Goal: Task Accomplishment & Management: Use online tool/utility

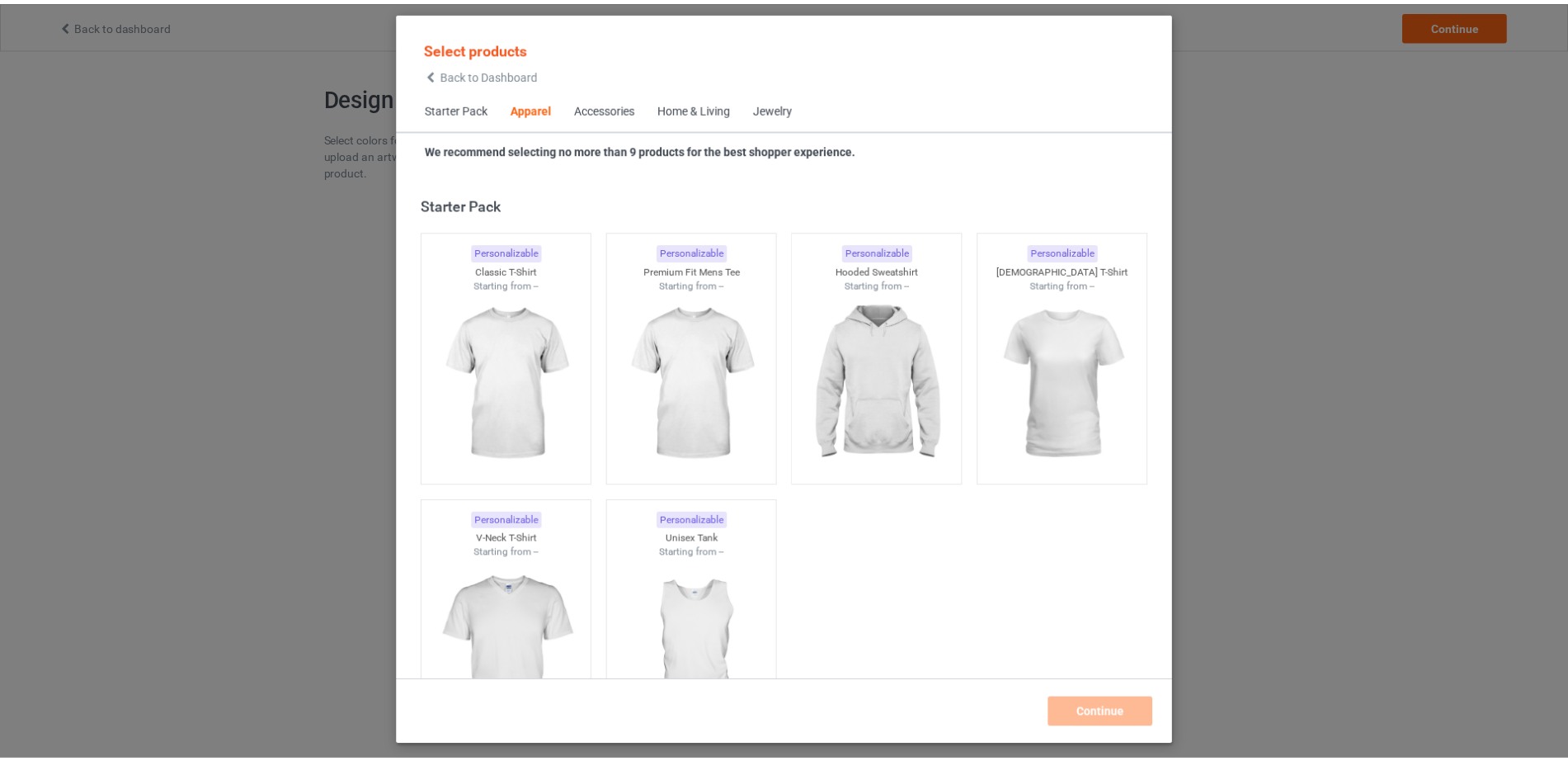
scroll to position [615, 0]
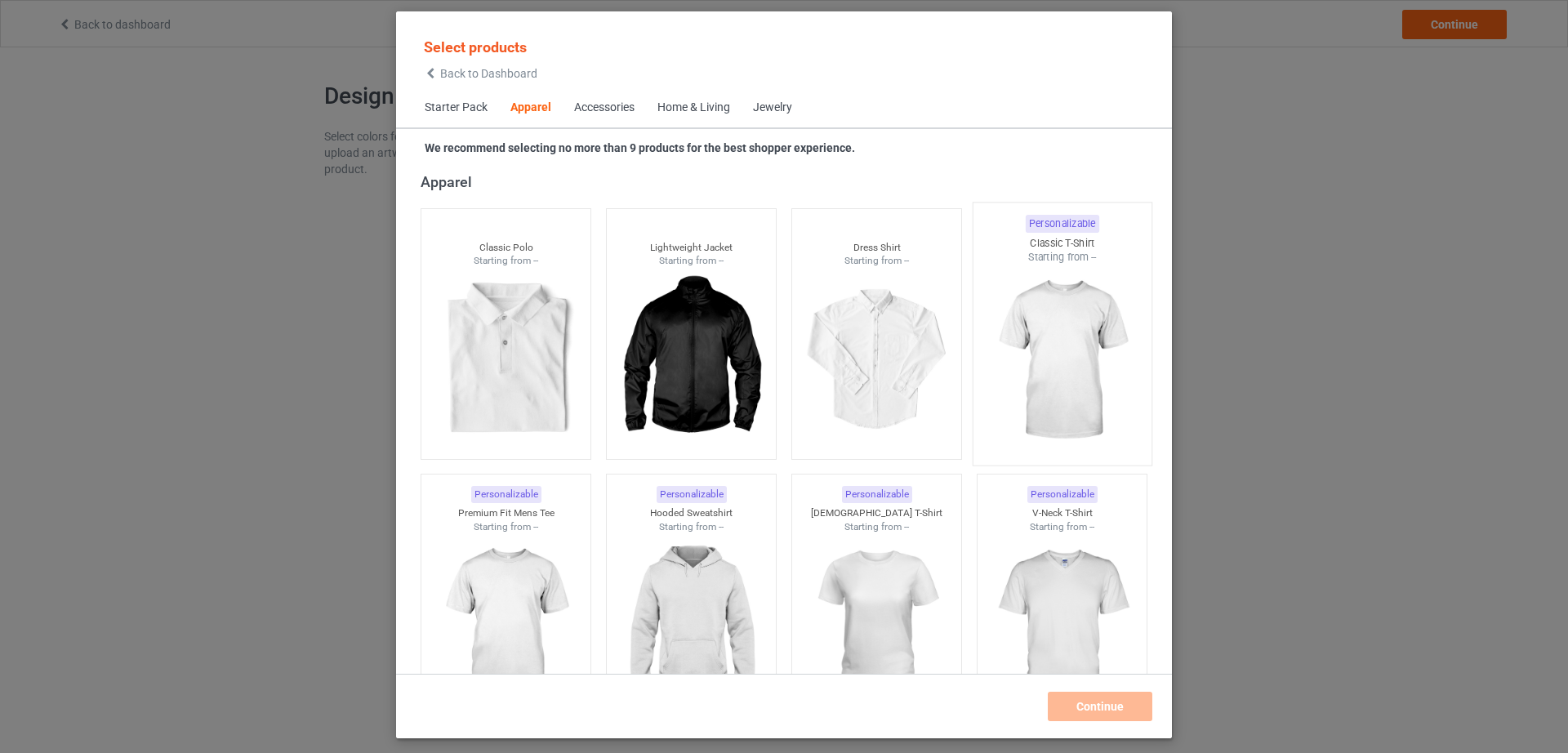
click at [1018, 332] on img at bounding box center [1062, 360] width 153 height 192
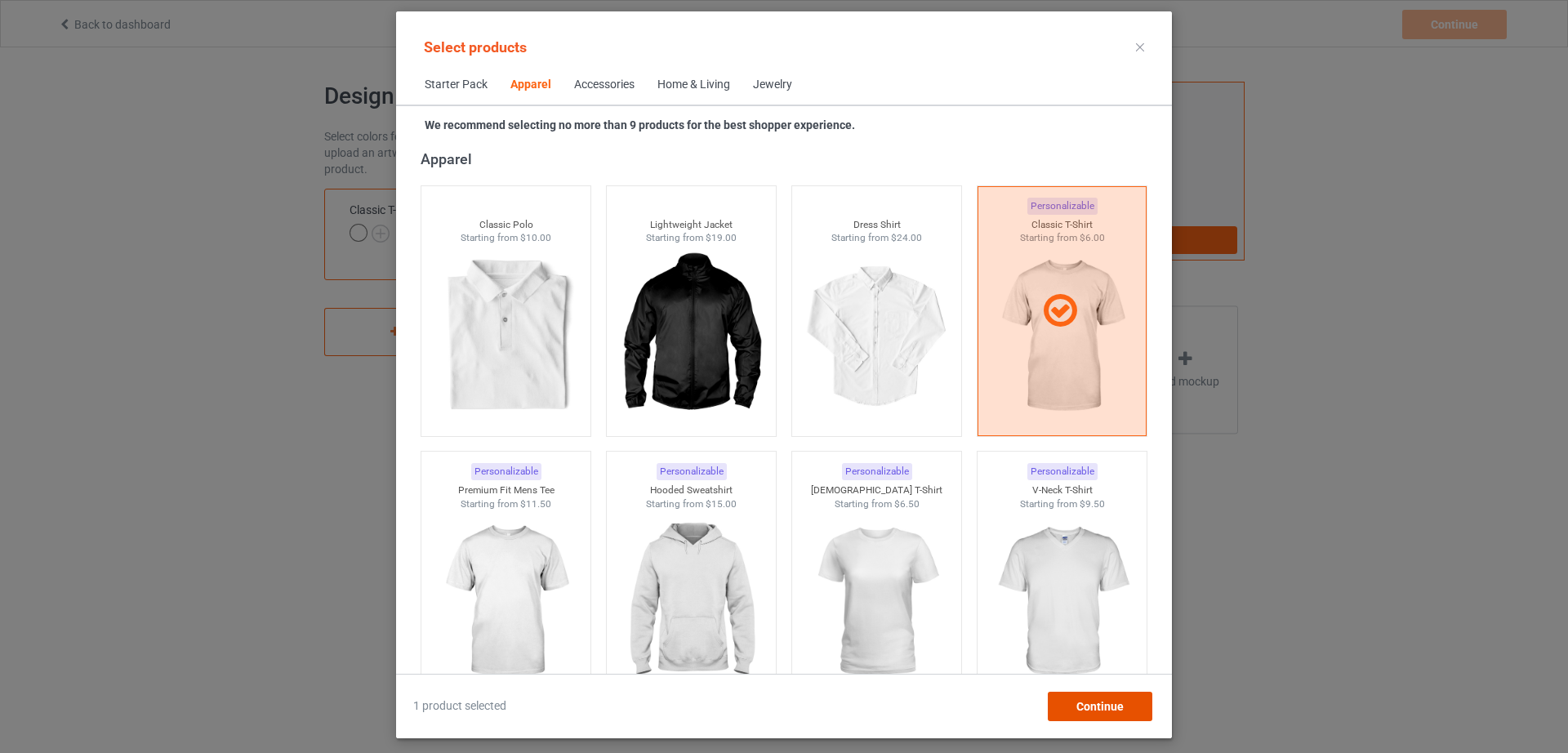
click at [1117, 712] on span "Continue" at bounding box center [1100, 707] width 47 height 13
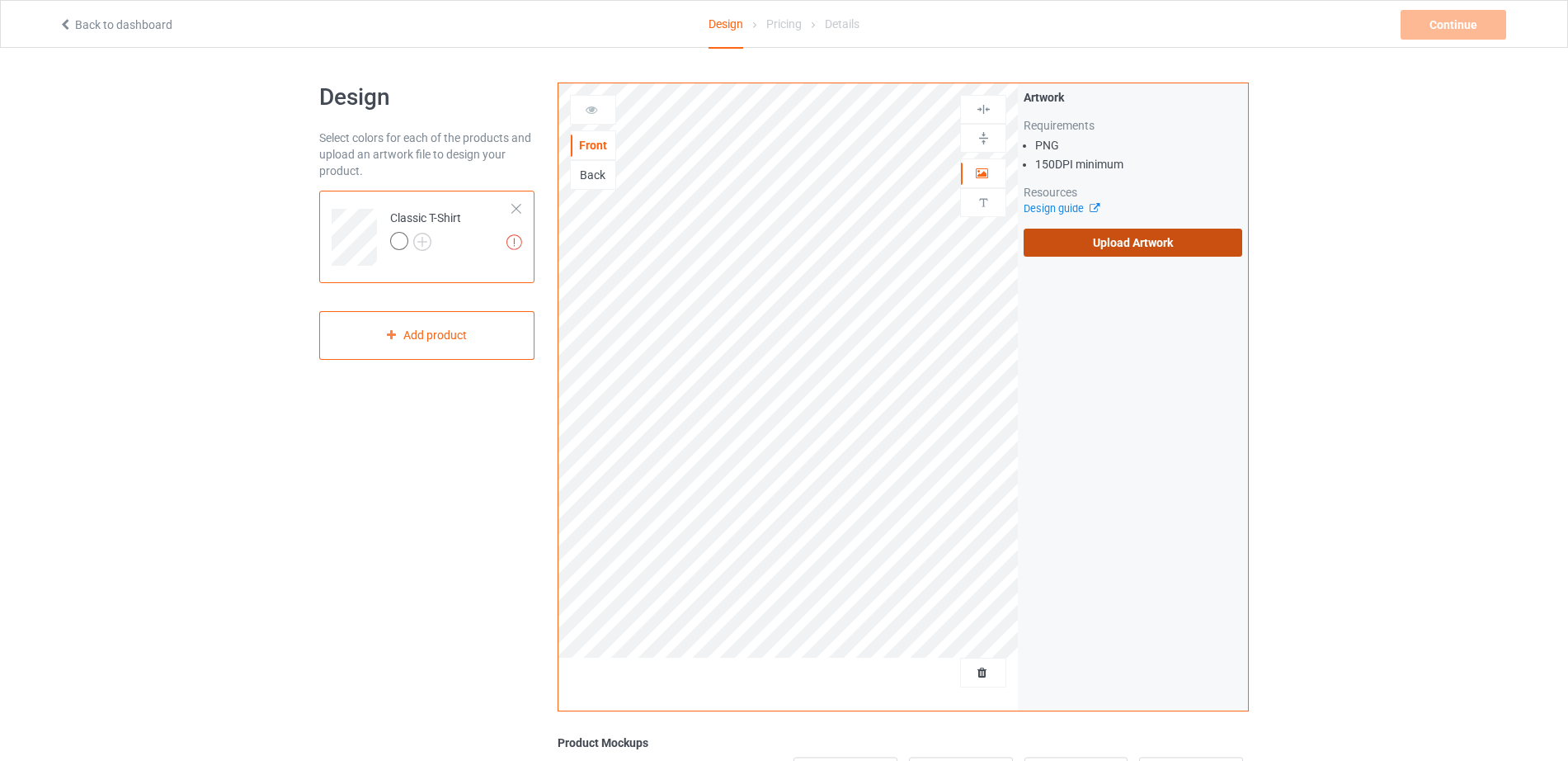
click at [1064, 244] on label "Upload Artwork" at bounding box center [1133, 242] width 218 height 28
click at [0, 0] on input "Upload Artwork" at bounding box center [0, 0] width 0 height 0
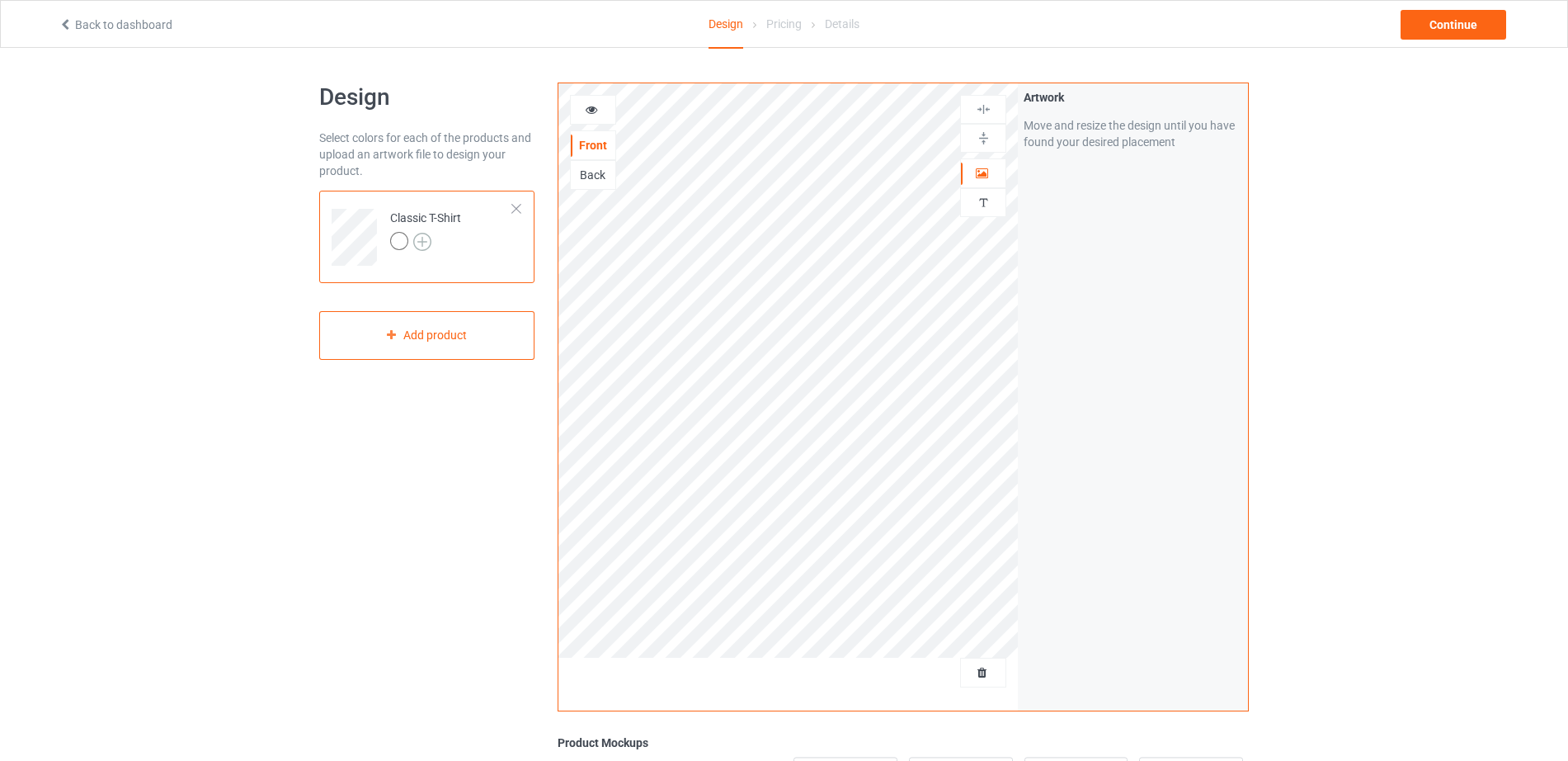
click at [426, 238] on img at bounding box center [422, 241] width 18 height 18
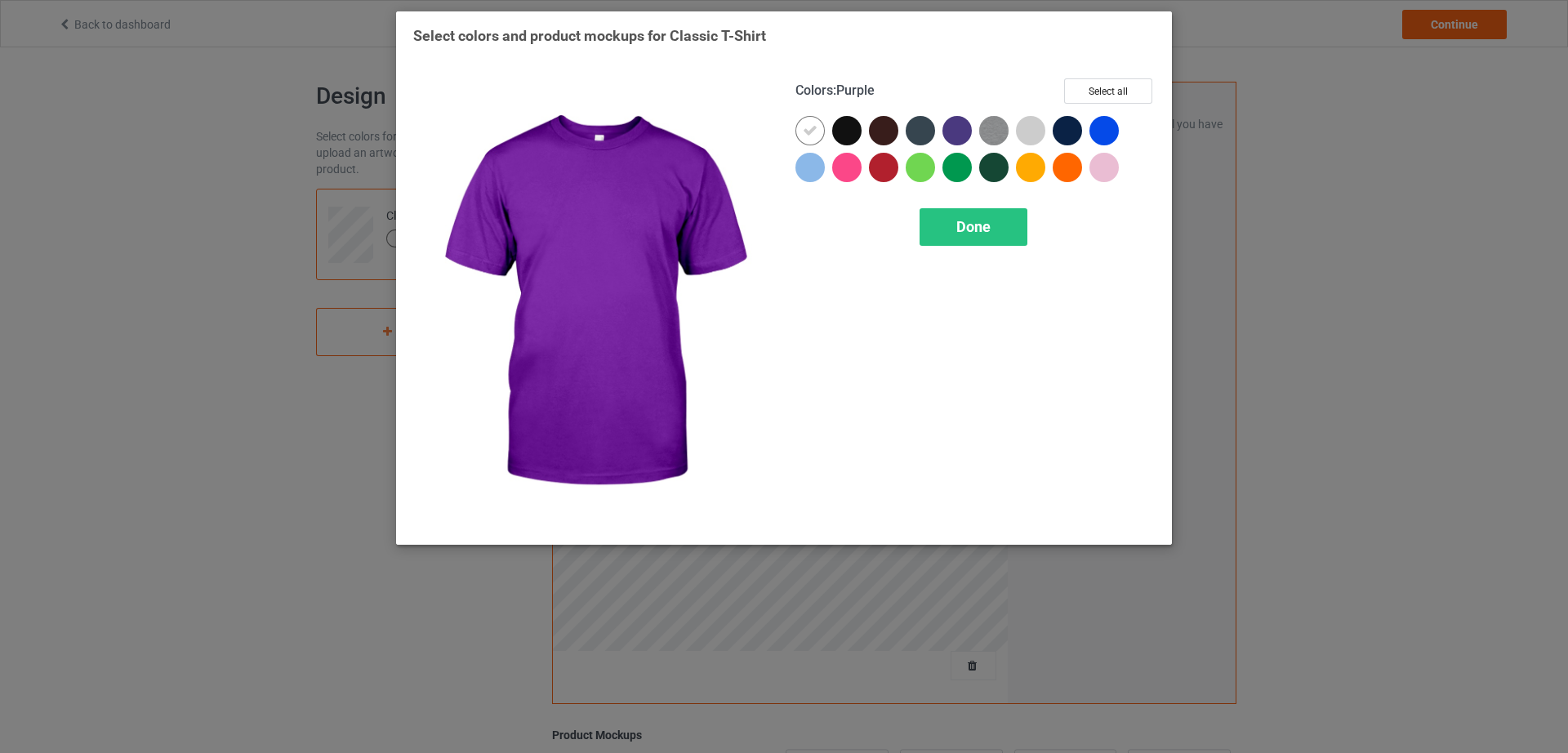
click at [951, 134] on div at bounding box center [957, 130] width 29 height 29
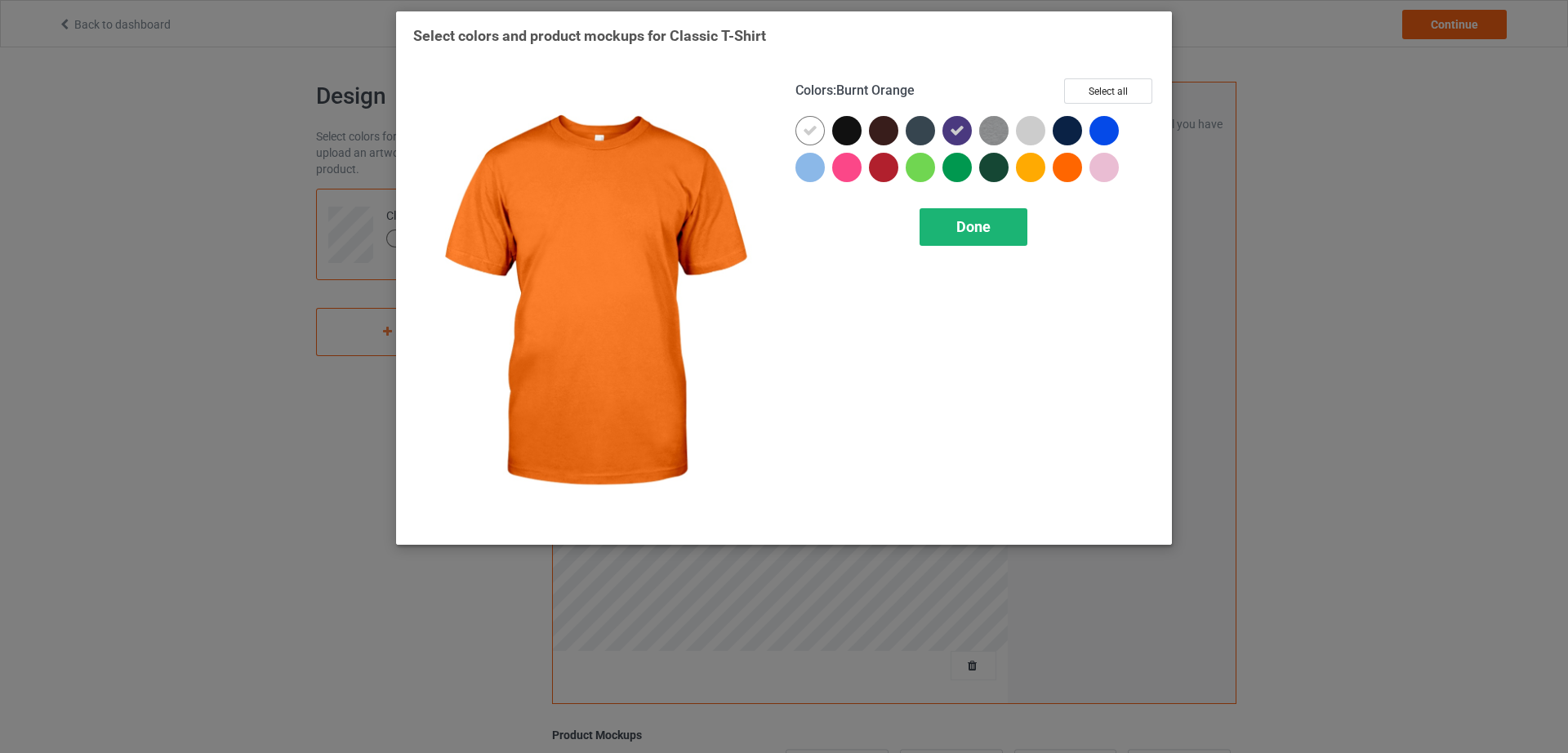
click at [987, 236] on div "Done" at bounding box center [974, 227] width 108 height 38
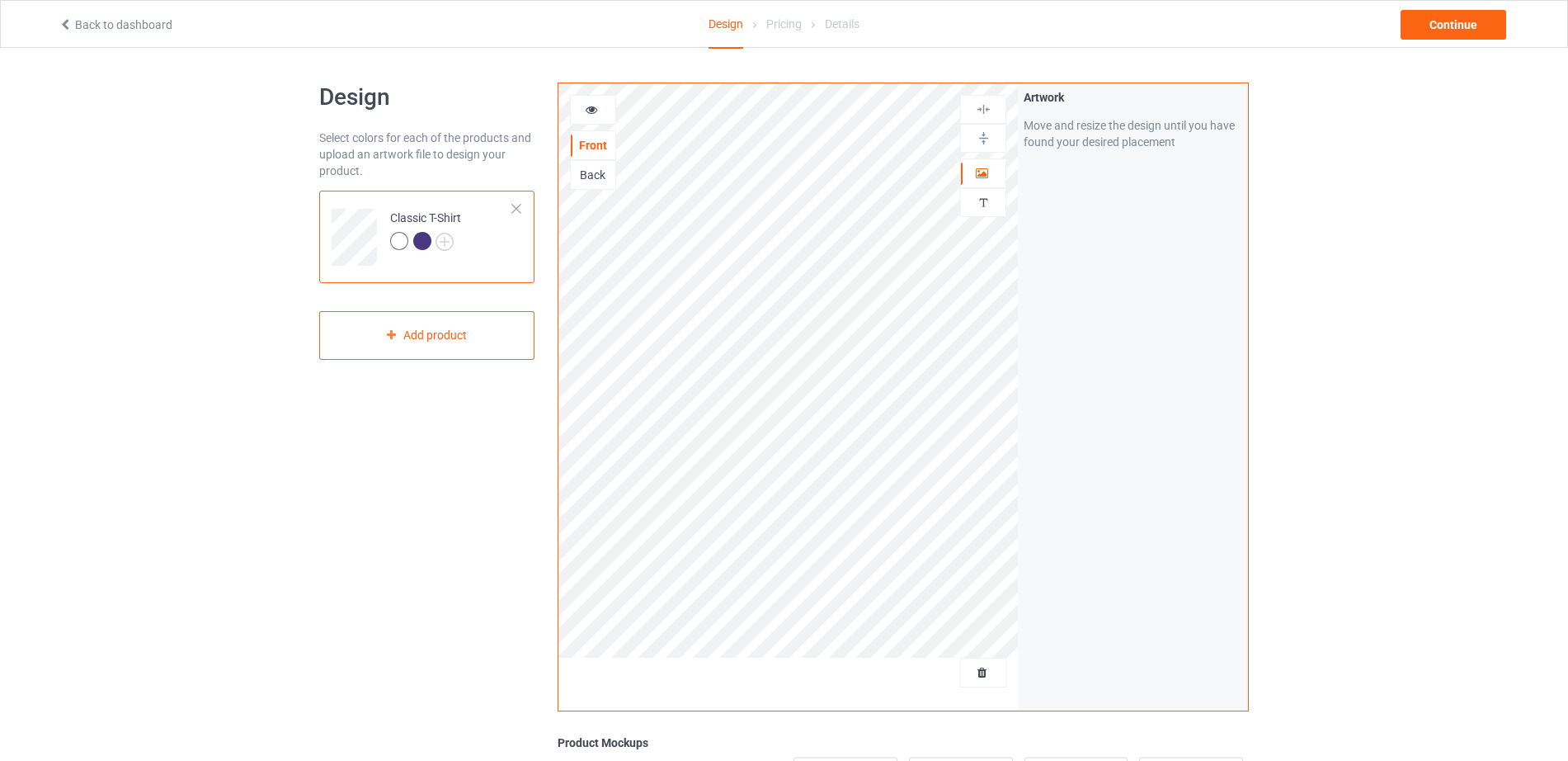
click at [428, 242] on div at bounding box center [422, 240] width 18 height 18
click at [425, 242] on div at bounding box center [422, 240] width 18 height 18
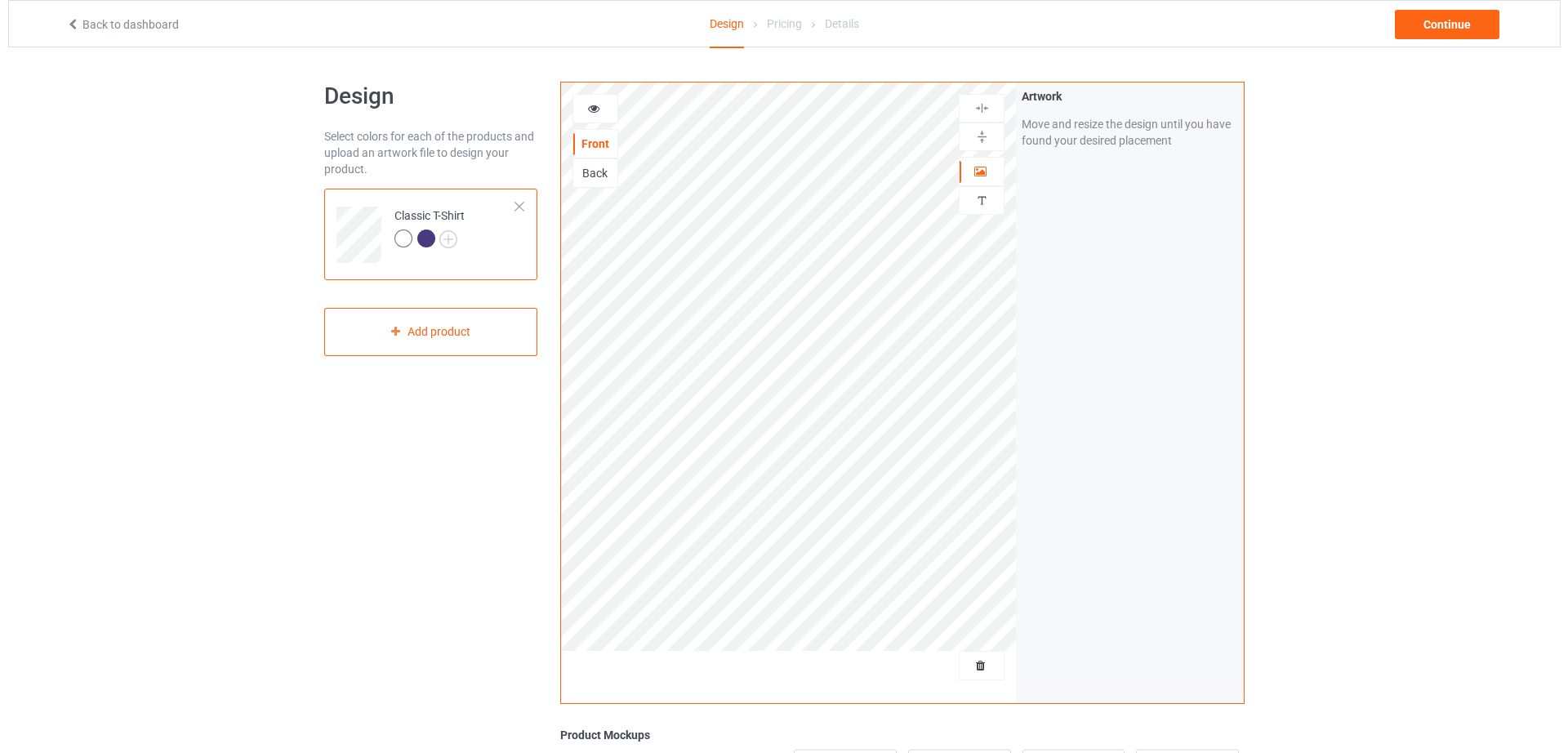
scroll to position [305, 0]
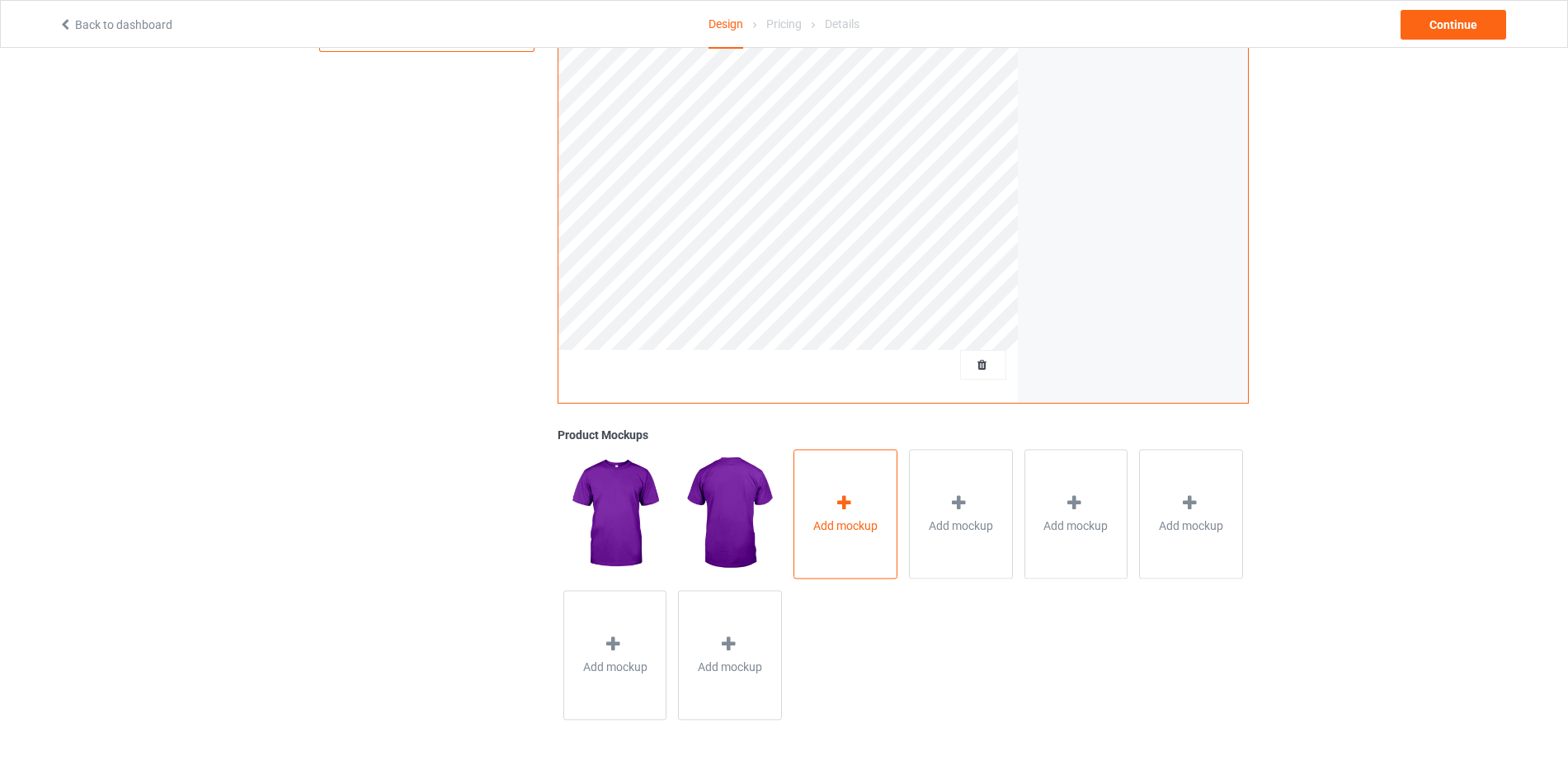
click at [828, 490] on div "Add mockup" at bounding box center [845, 513] width 104 height 129
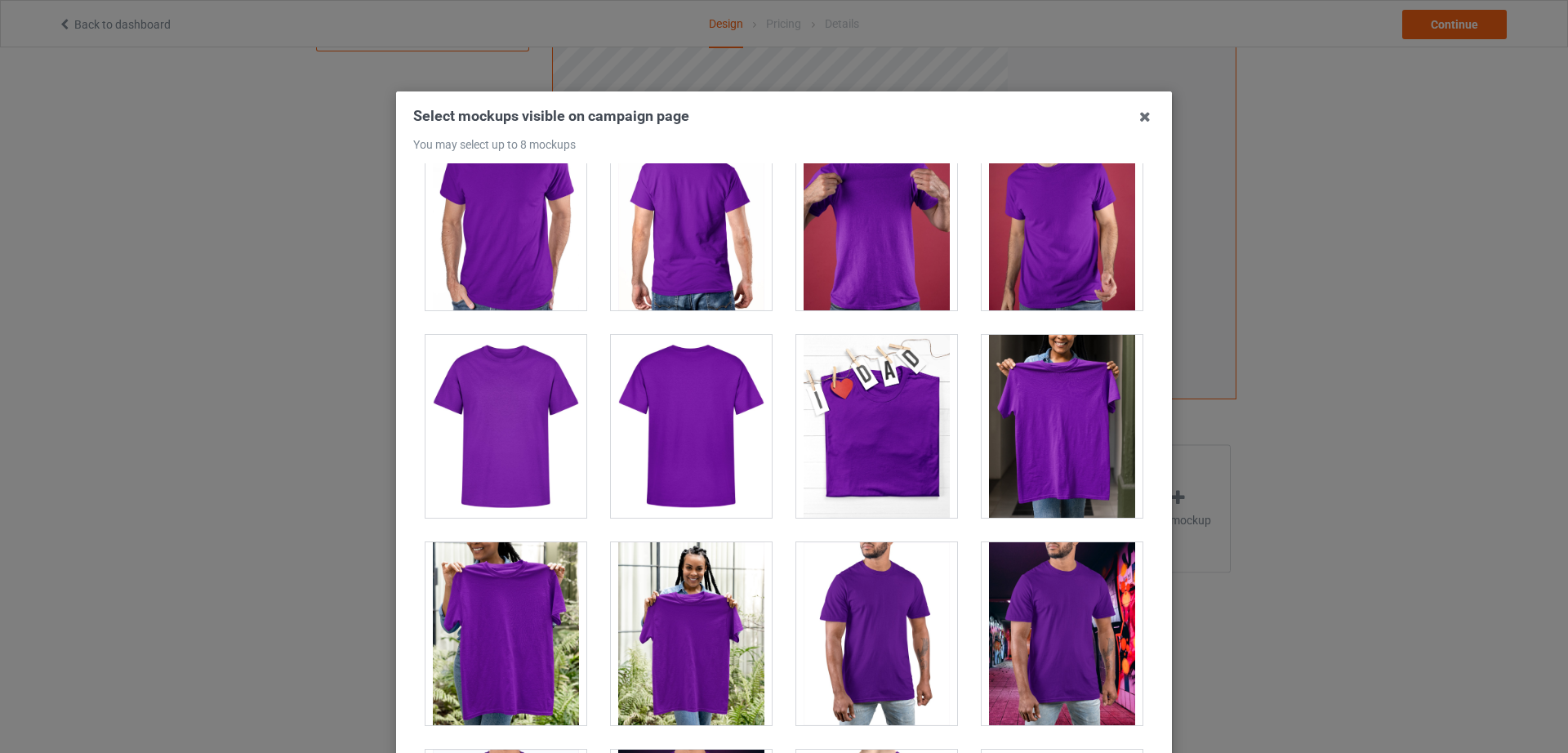
scroll to position [7097, 0]
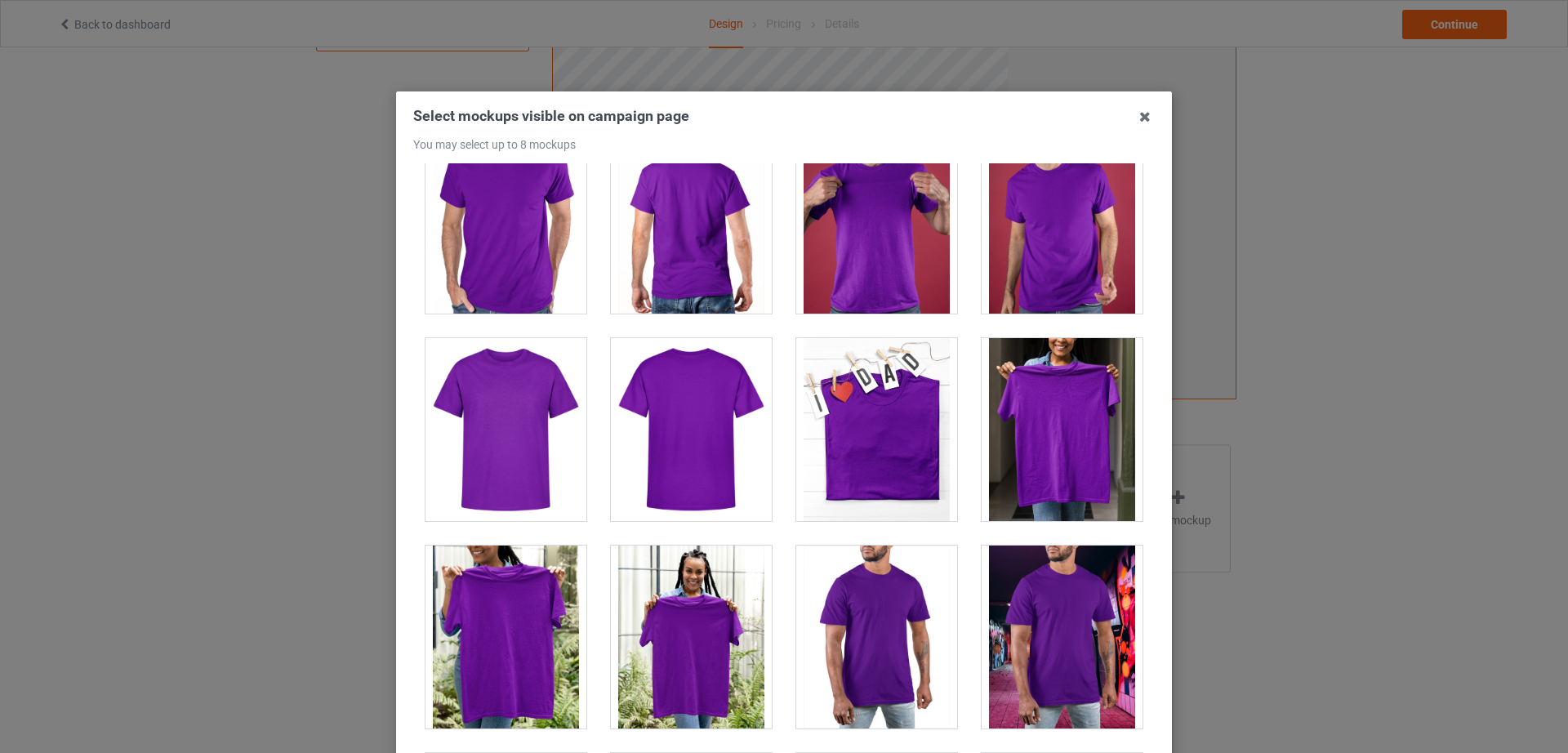
click at [850, 439] on div at bounding box center [877, 429] width 161 height 183
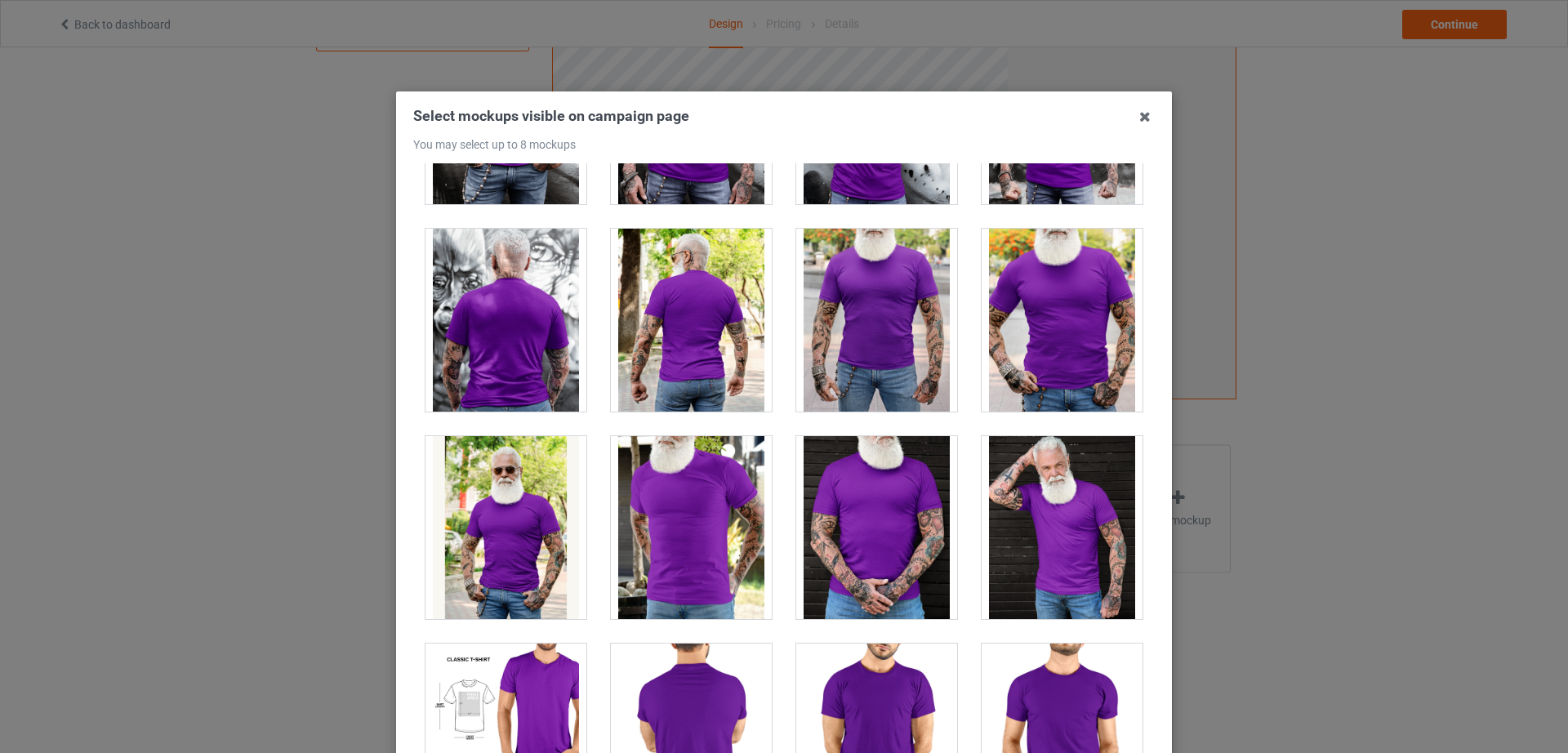
scroll to position [13220, 0]
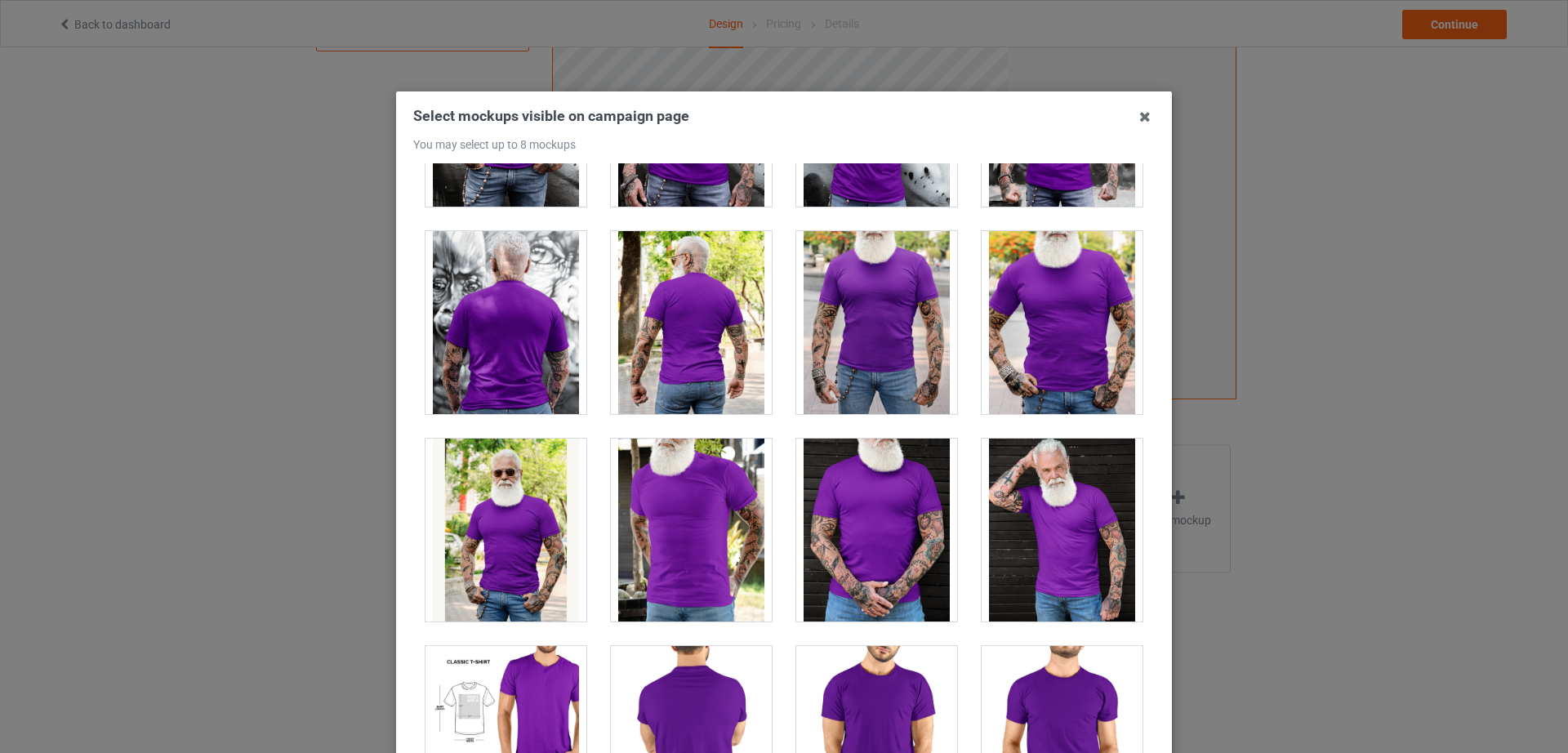
click at [863, 508] on div at bounding box center [877, 529] width 161 height 183
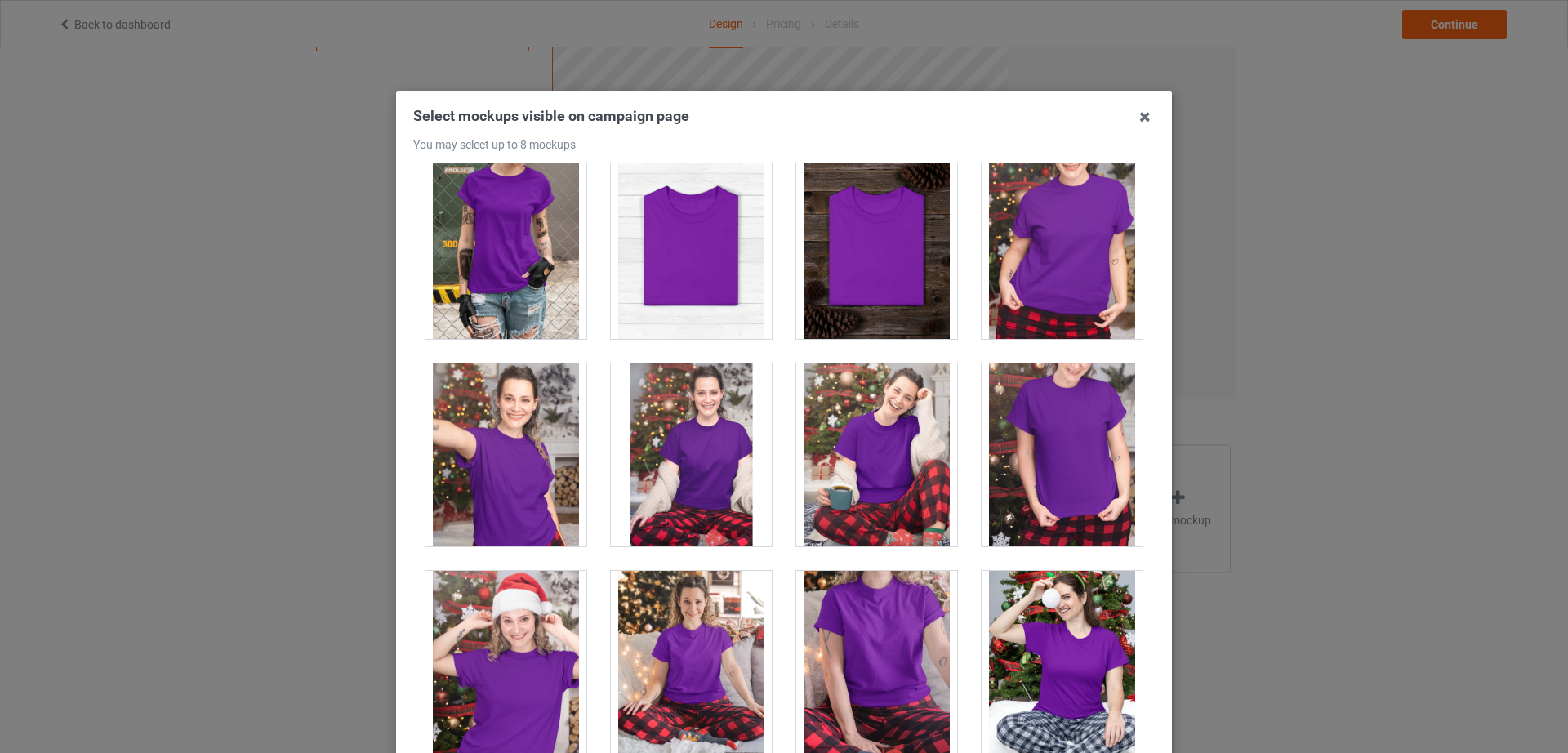
scroll to position [16617, 0]
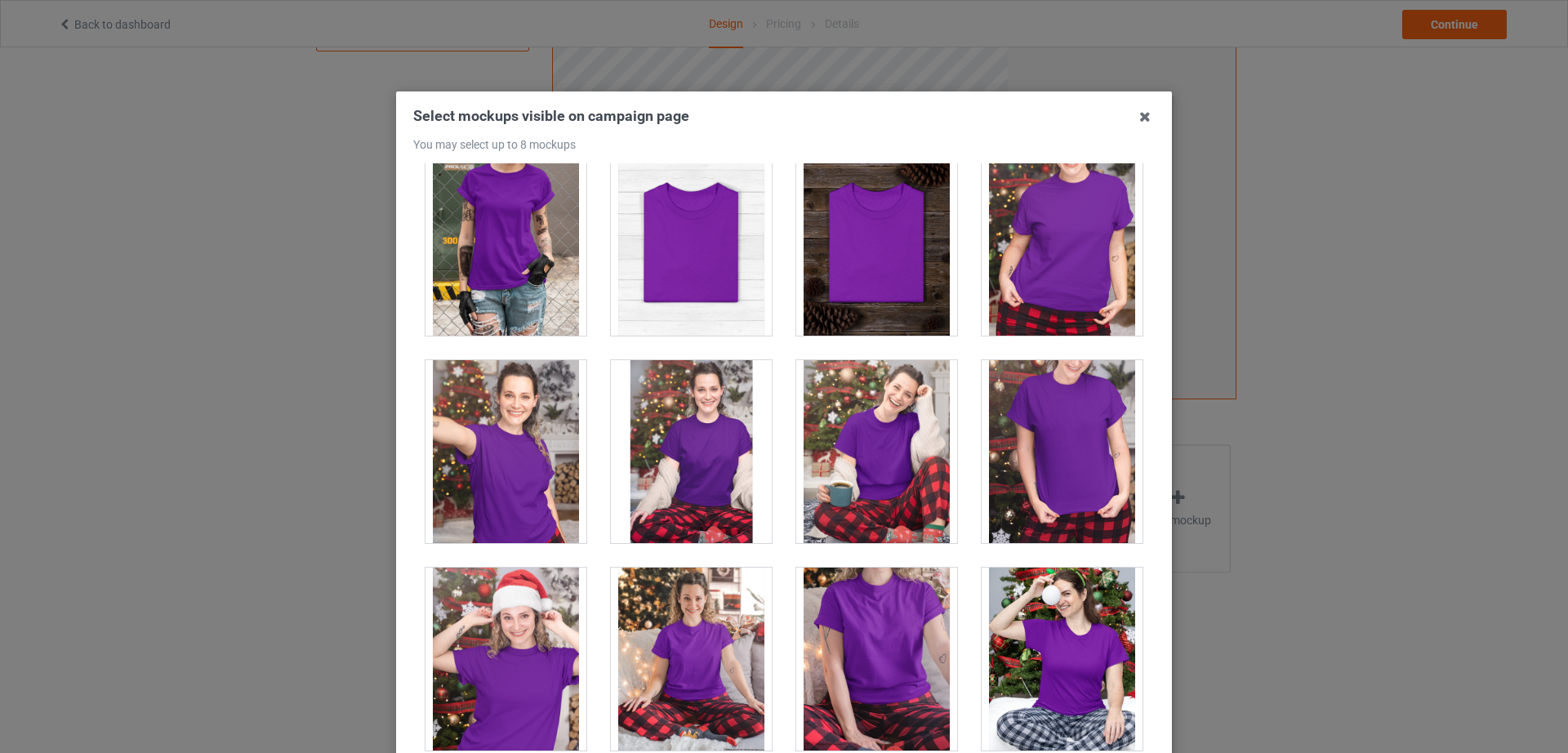
click at [868, 293] on div at bounding box center [877, 243] width 161 height 183
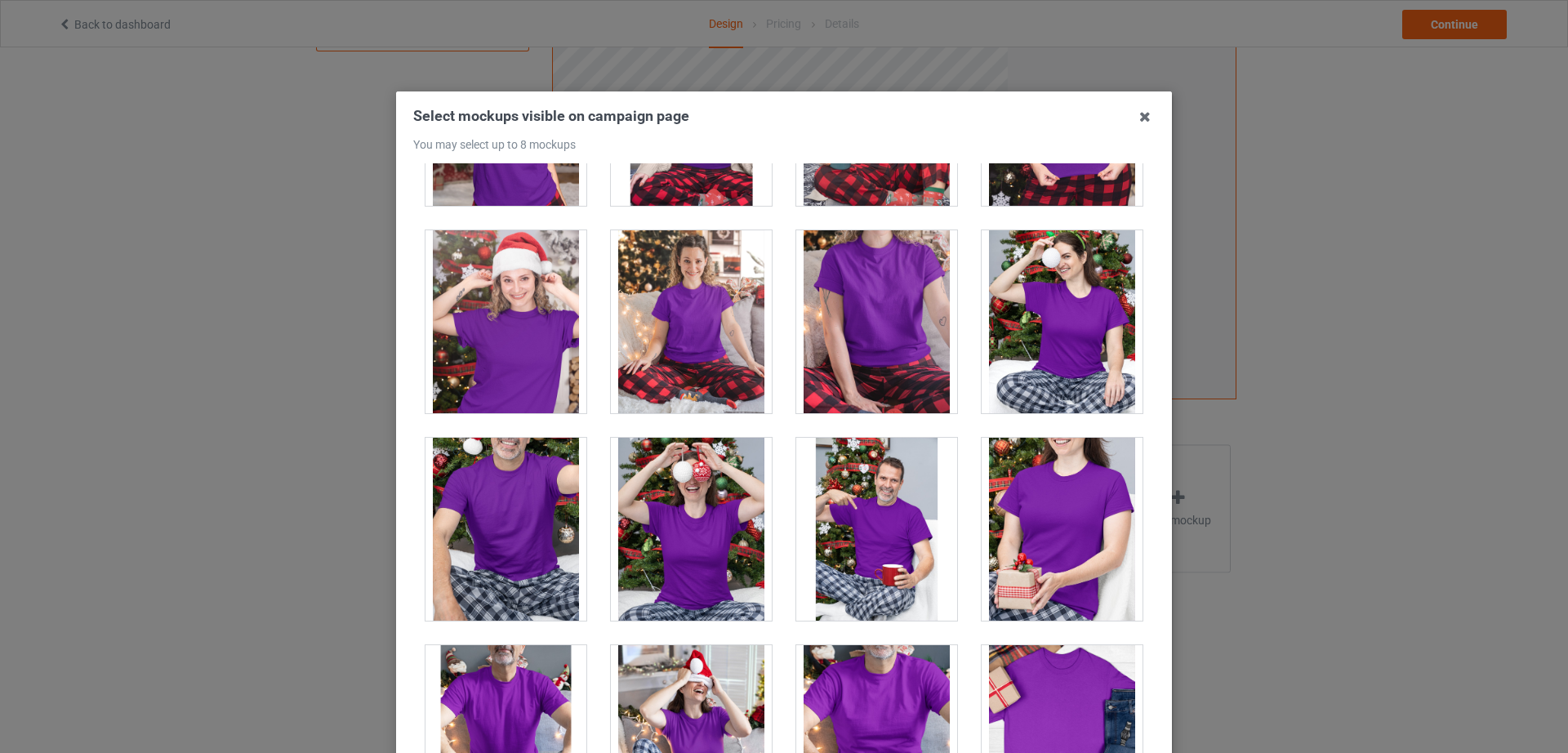
scroll to position [16956, 0]
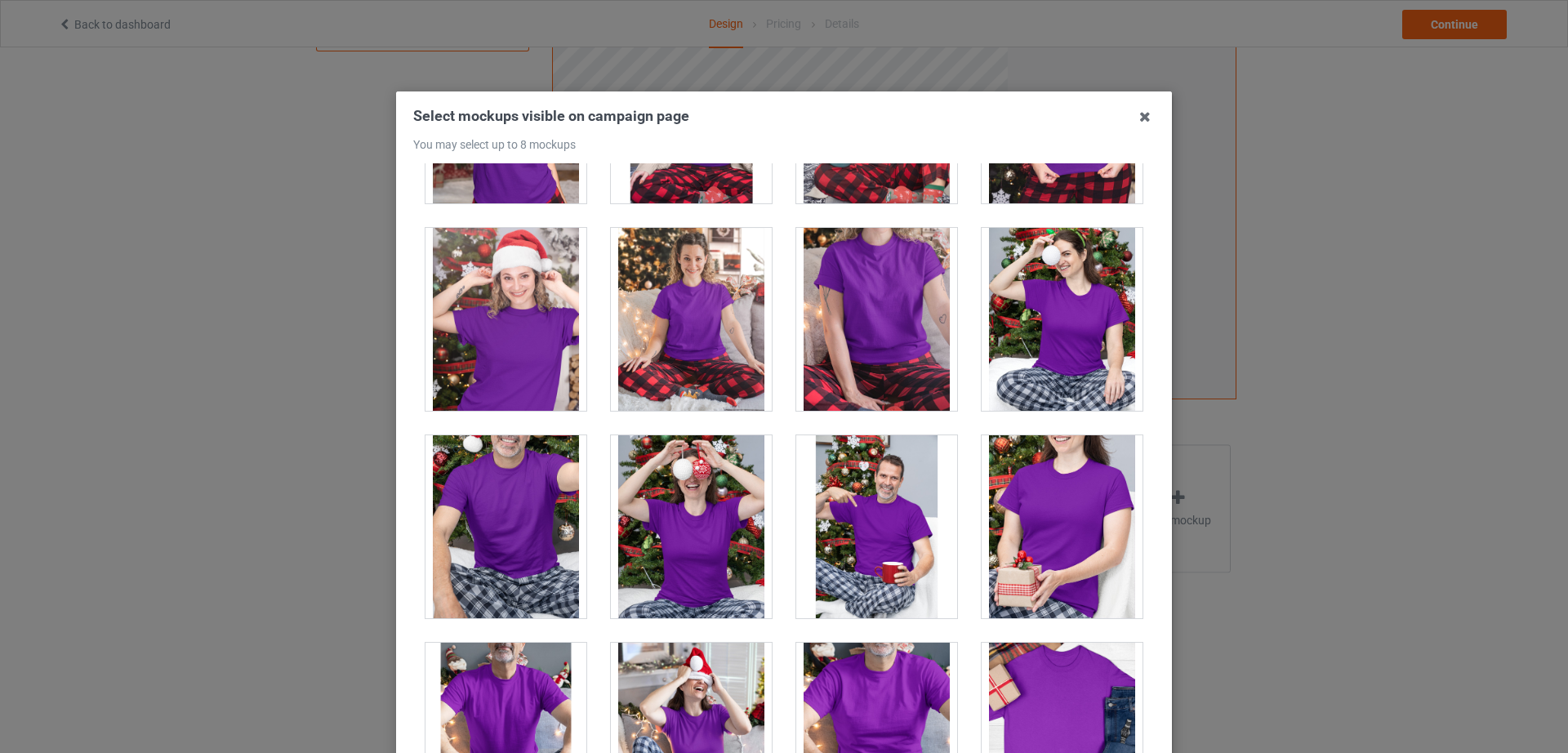
click at [865, 364] on div at bounding box center [877, 319] width 161 height 183
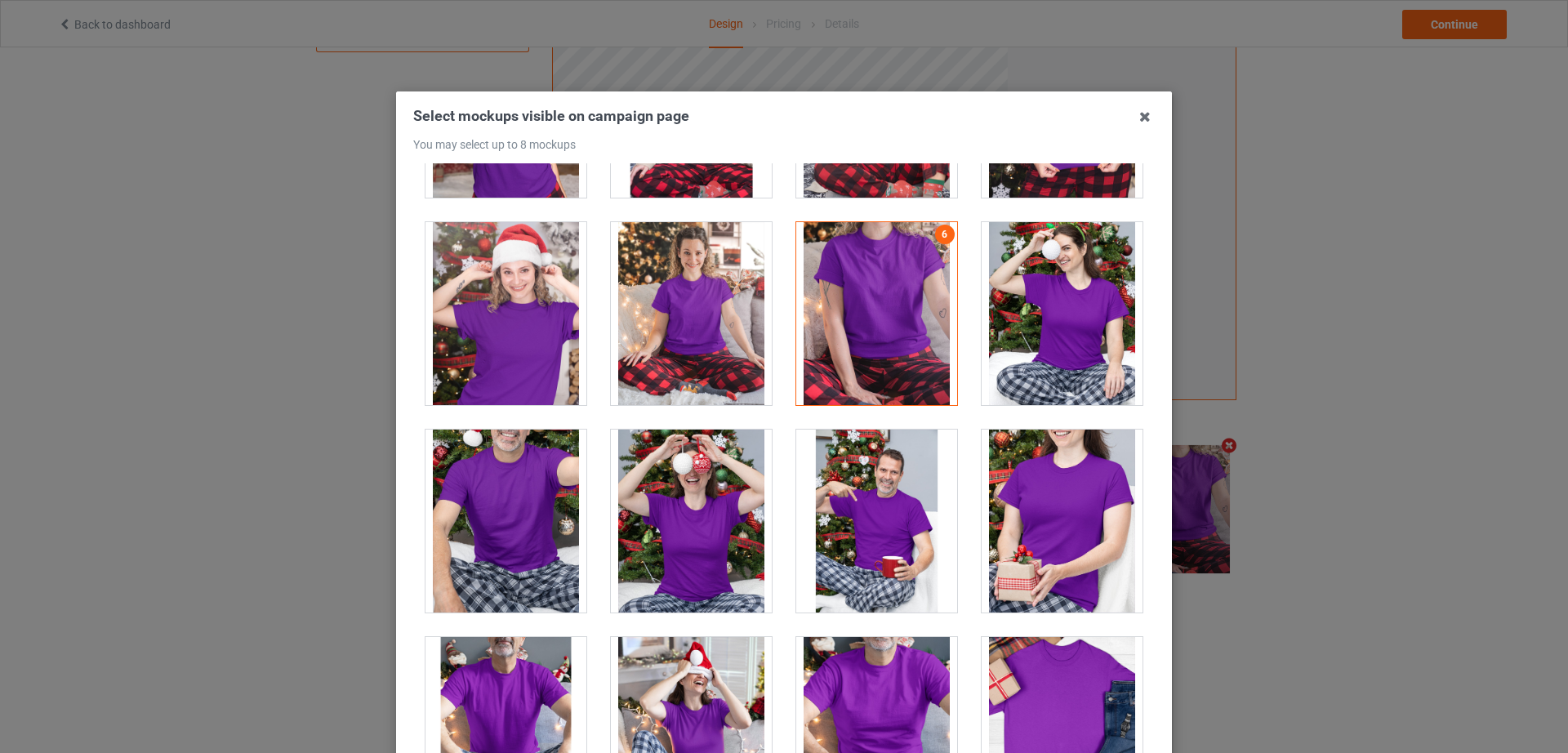
scroll to position [16960, 0]
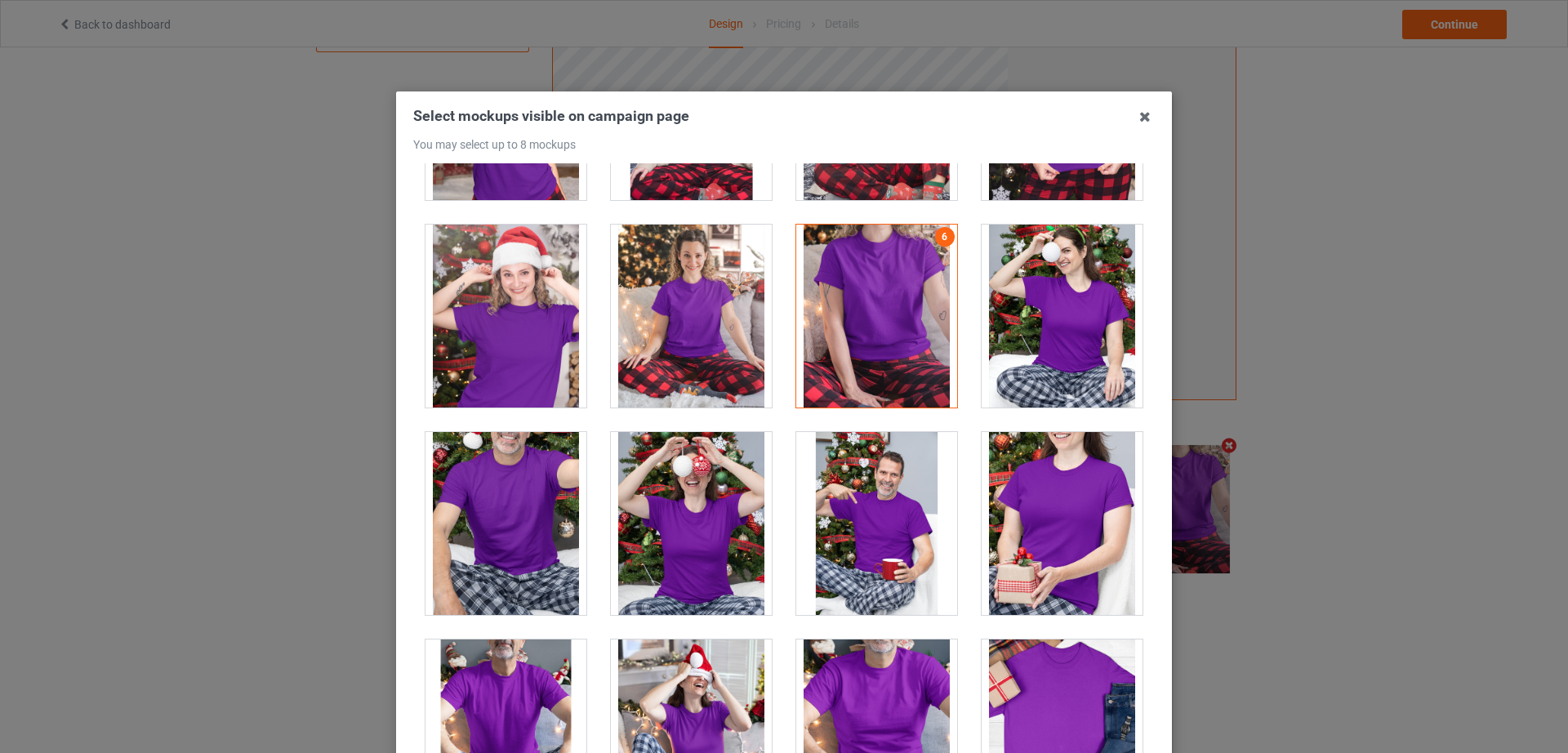
click at [855, 543] on div at bounding box center [877, 523] width 161 height 183
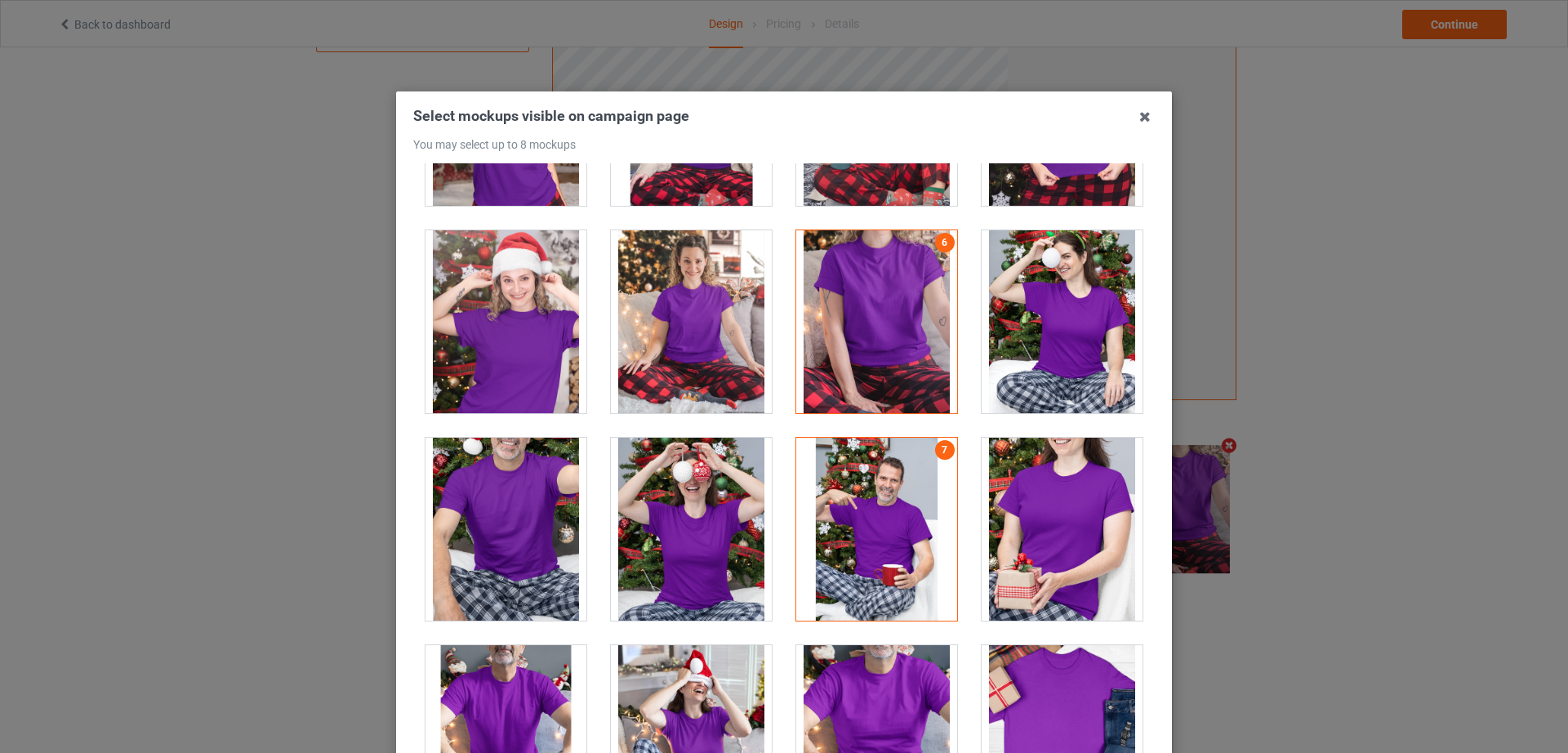
scroll to position [16956, 0]
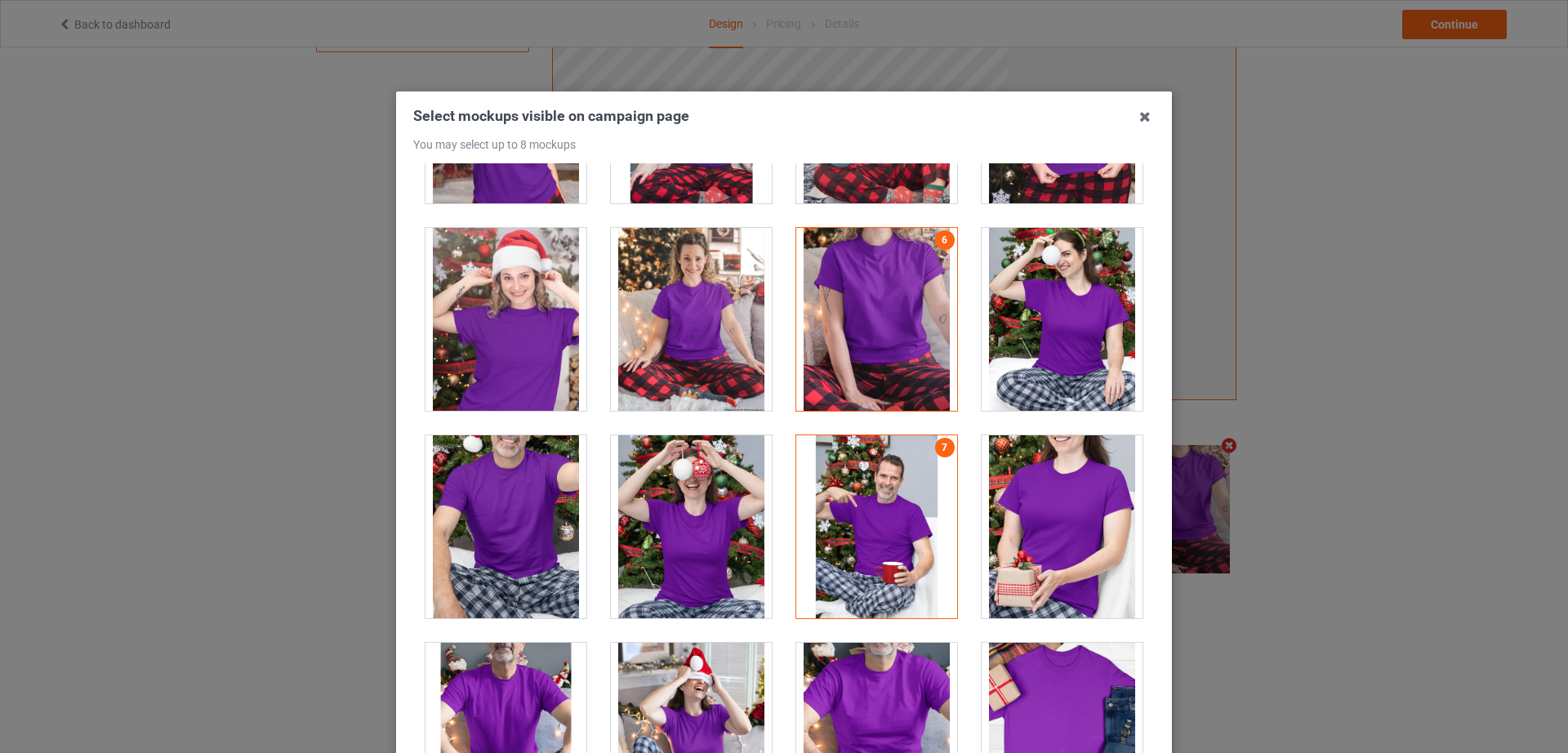
click at [856, 528] on div at bounding box center [877, 527] width 161 height 183
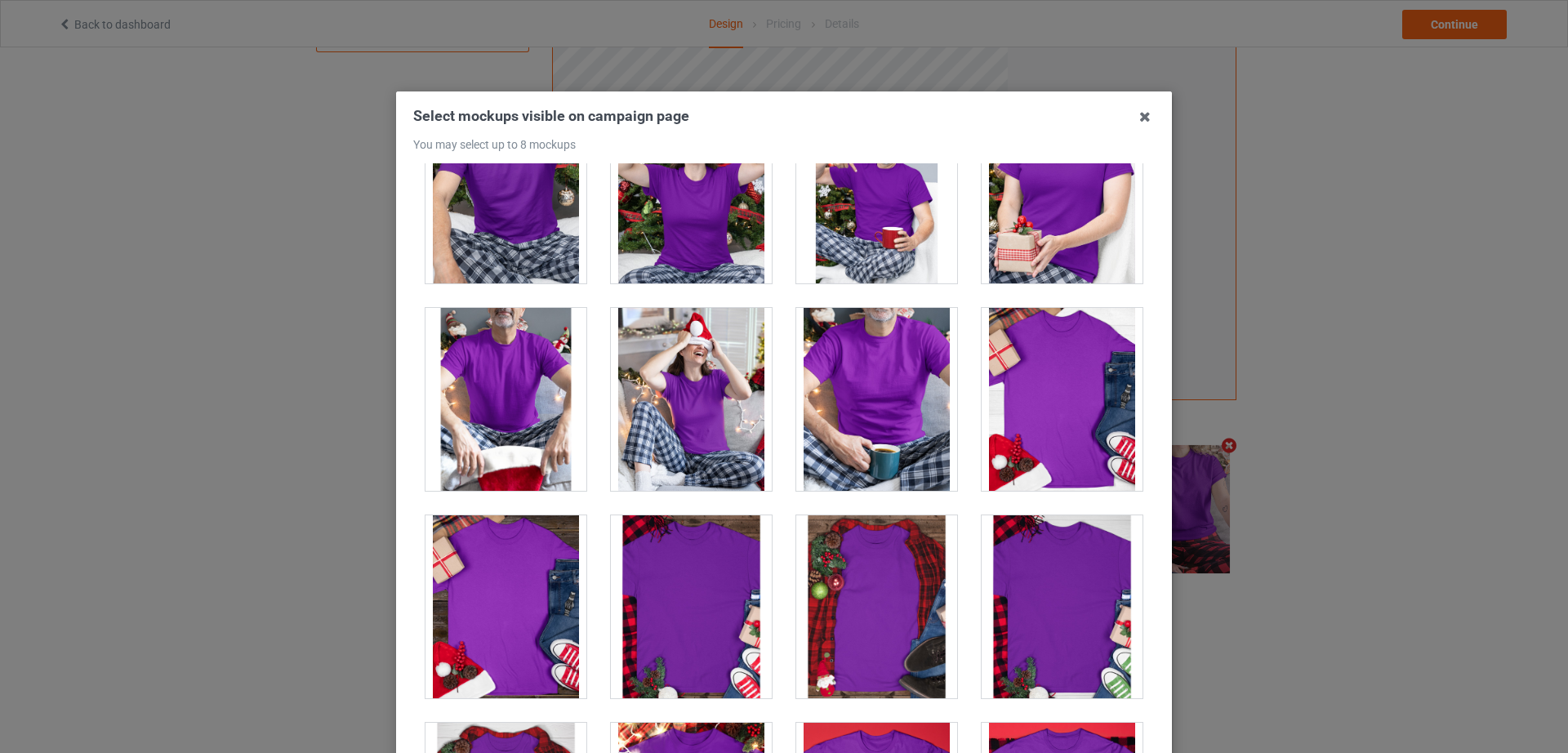
scroll to position [17293, 0]
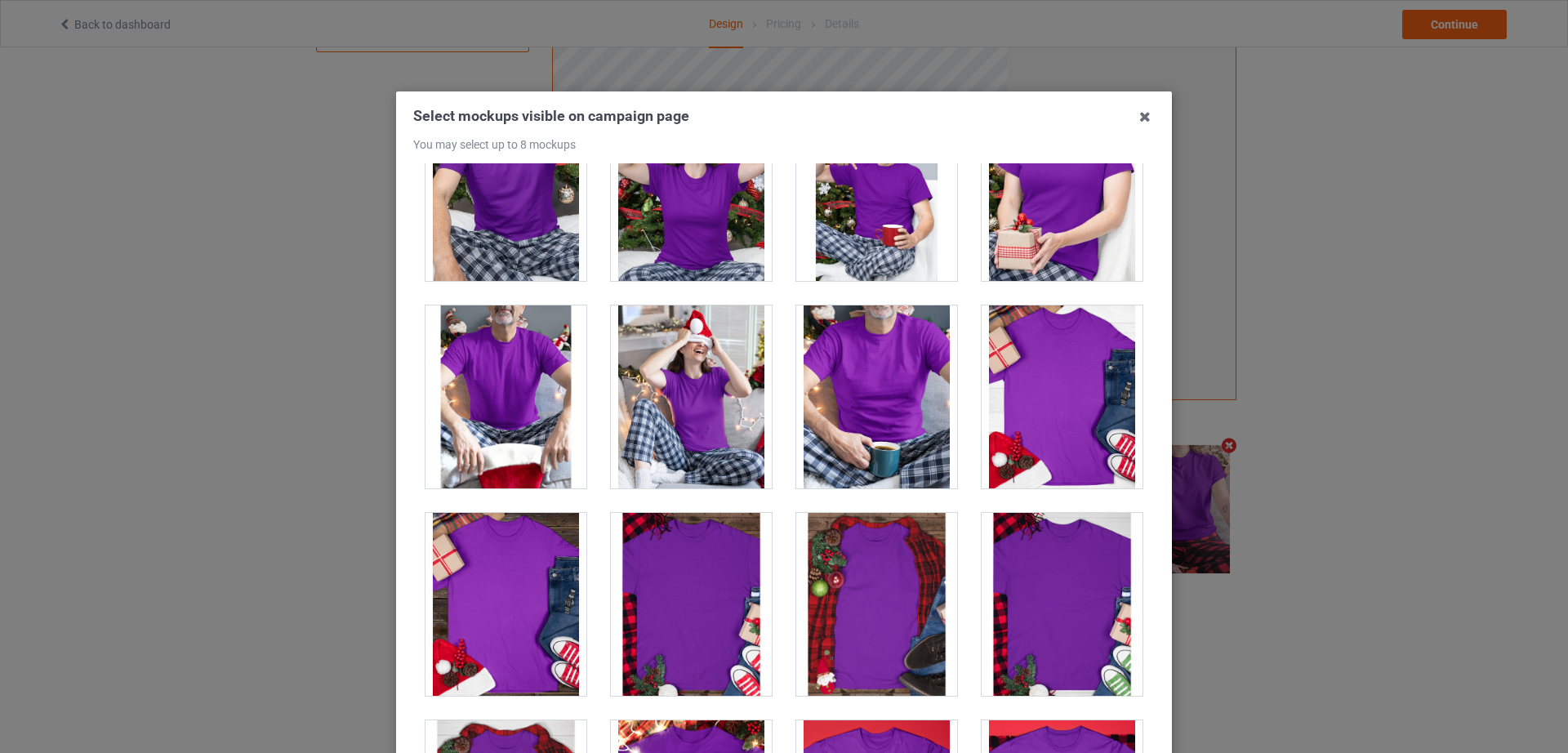
click at [484, 390] on div at bounding box center [506, 396] width 161 height 183
click at [874, 425] on div at bounding box center [877, 396] width 161 height 183
click at [510, 418] on div at bounding box center [506, 396] width 161 height 183
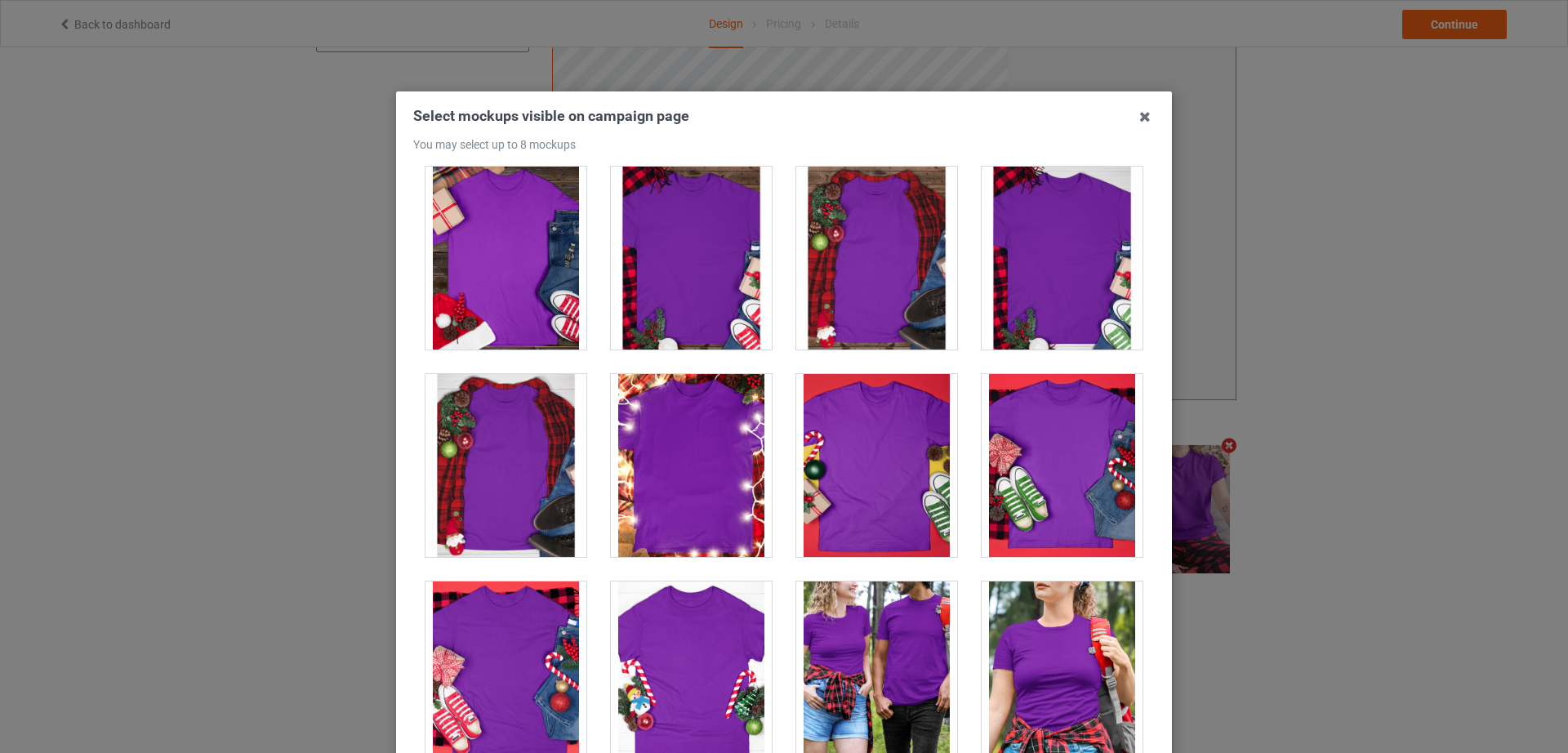
scroll to position [17637, 0]
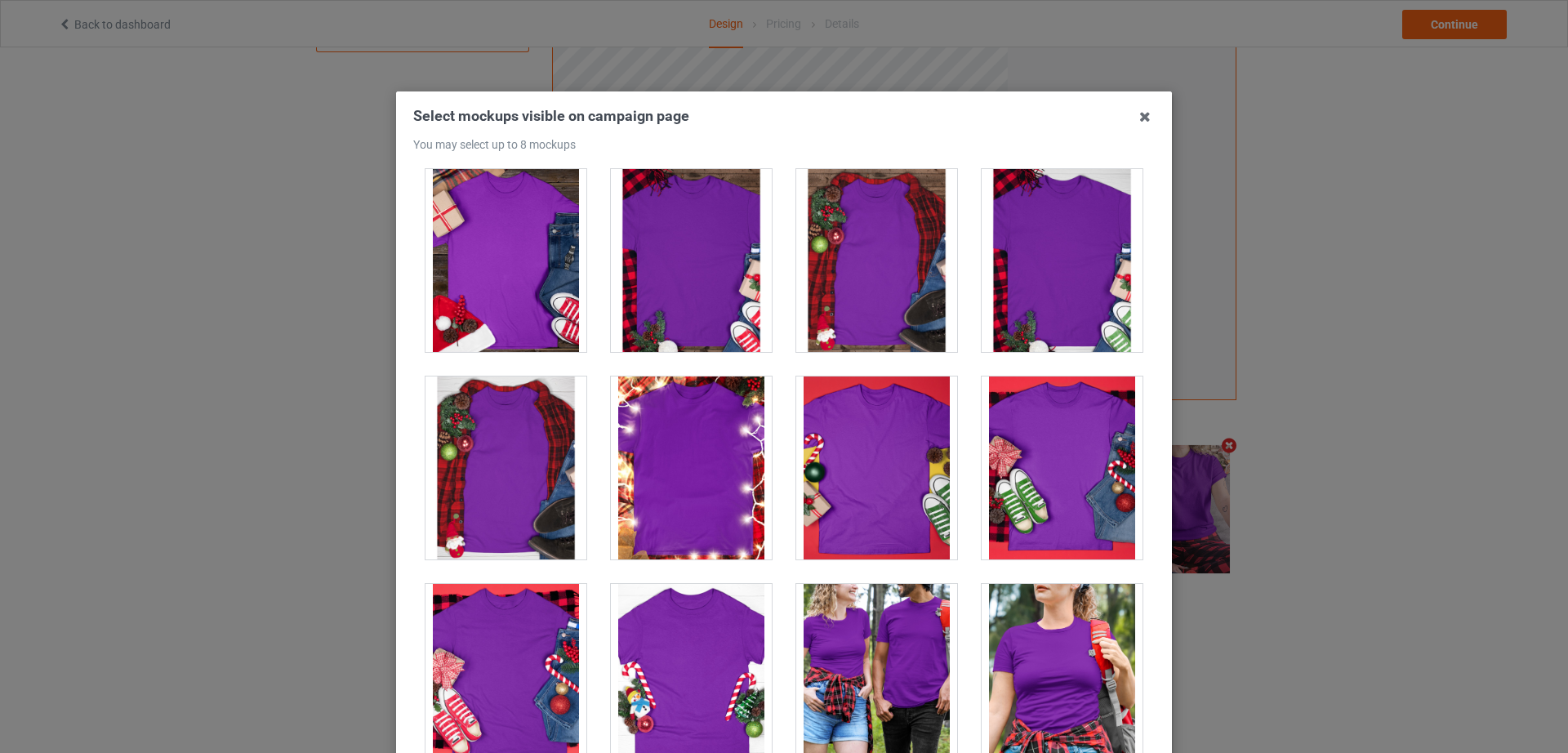
click at [707, 469] on div at bounding box center [692, 467] width 161 height 183
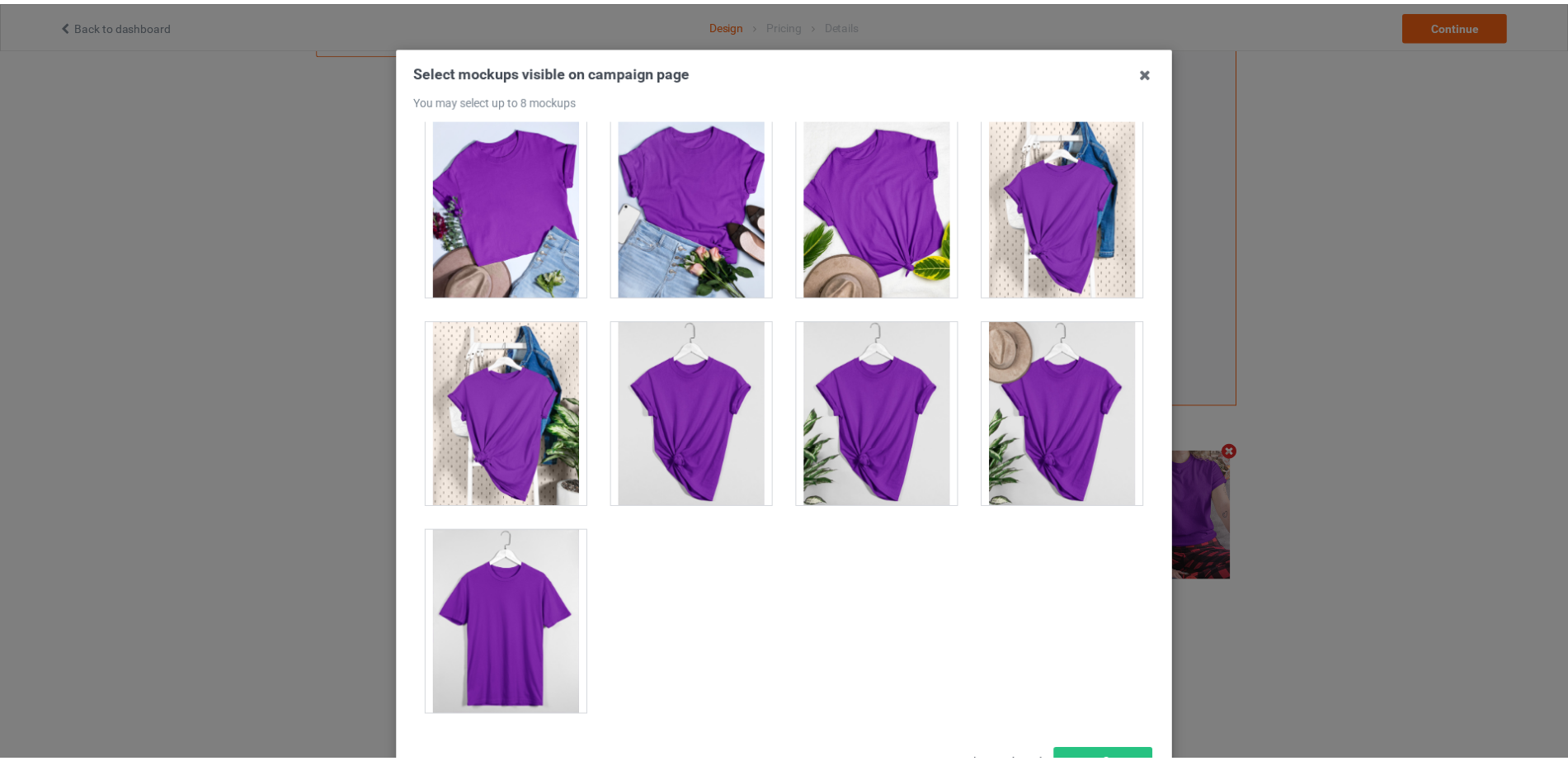
scroll to position [181, 0]
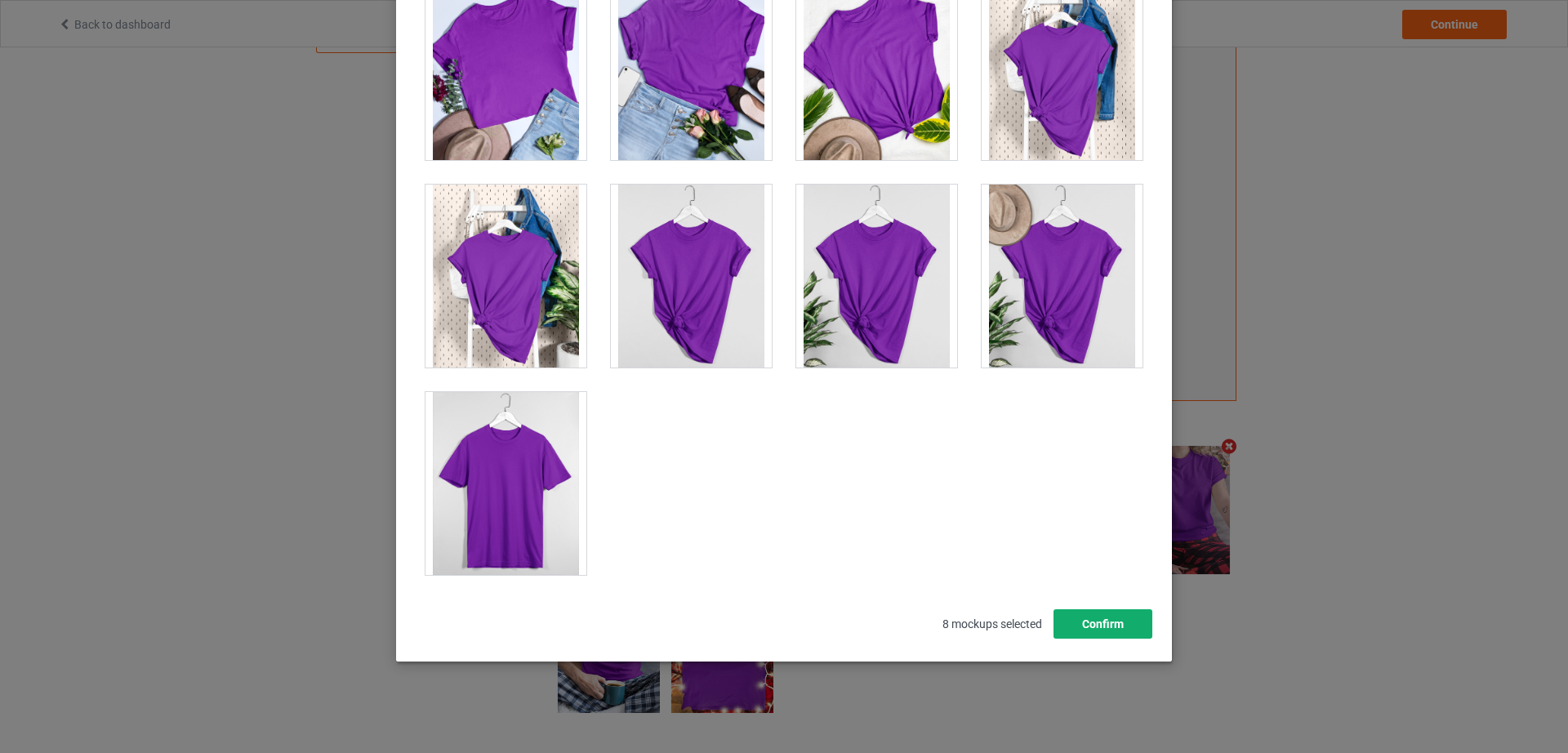
click at [1075, 627] on button "Confirm" at bounding box center [1103, 623] width 99 height 29
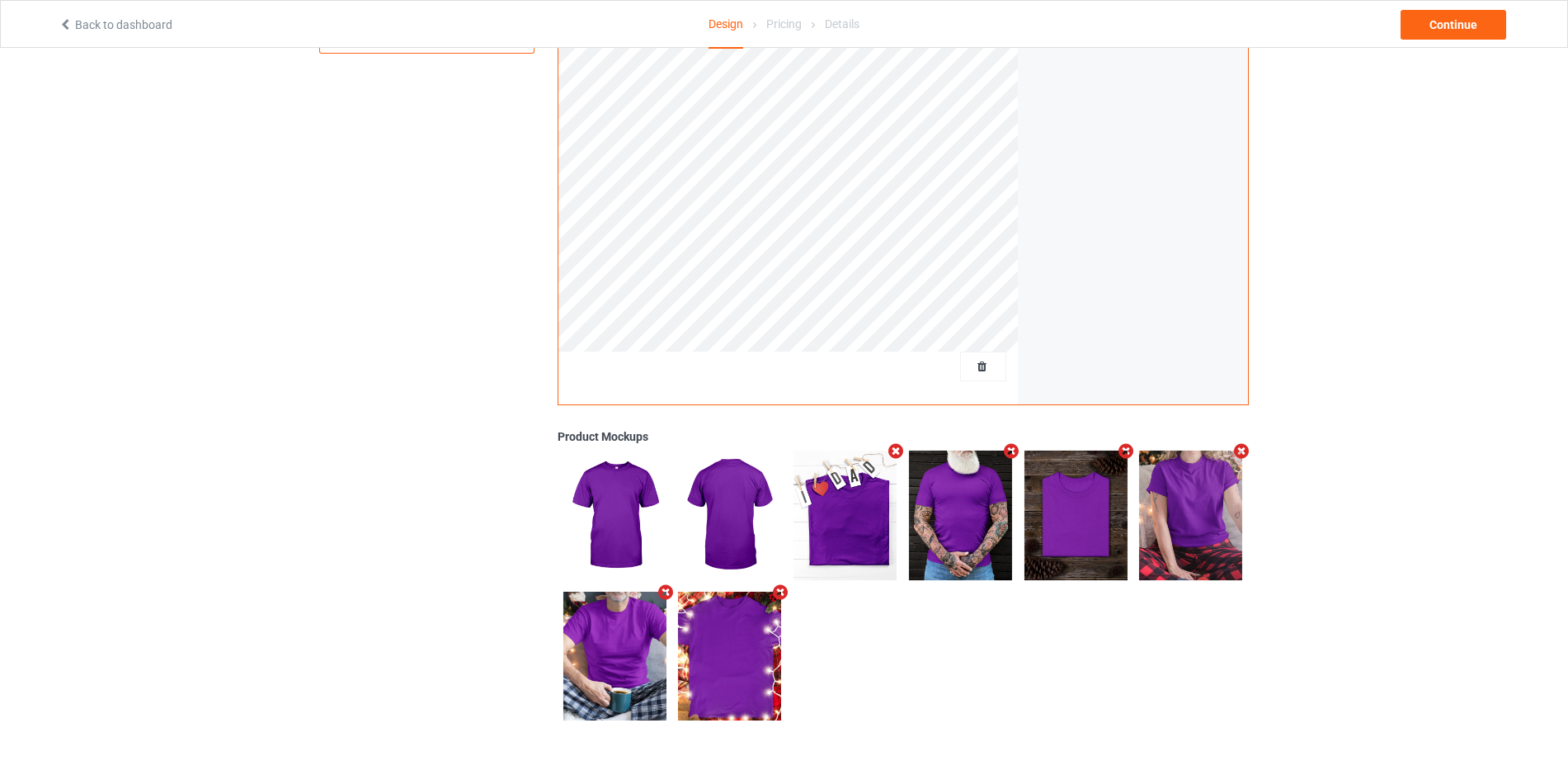
scroll to position [0, 0]
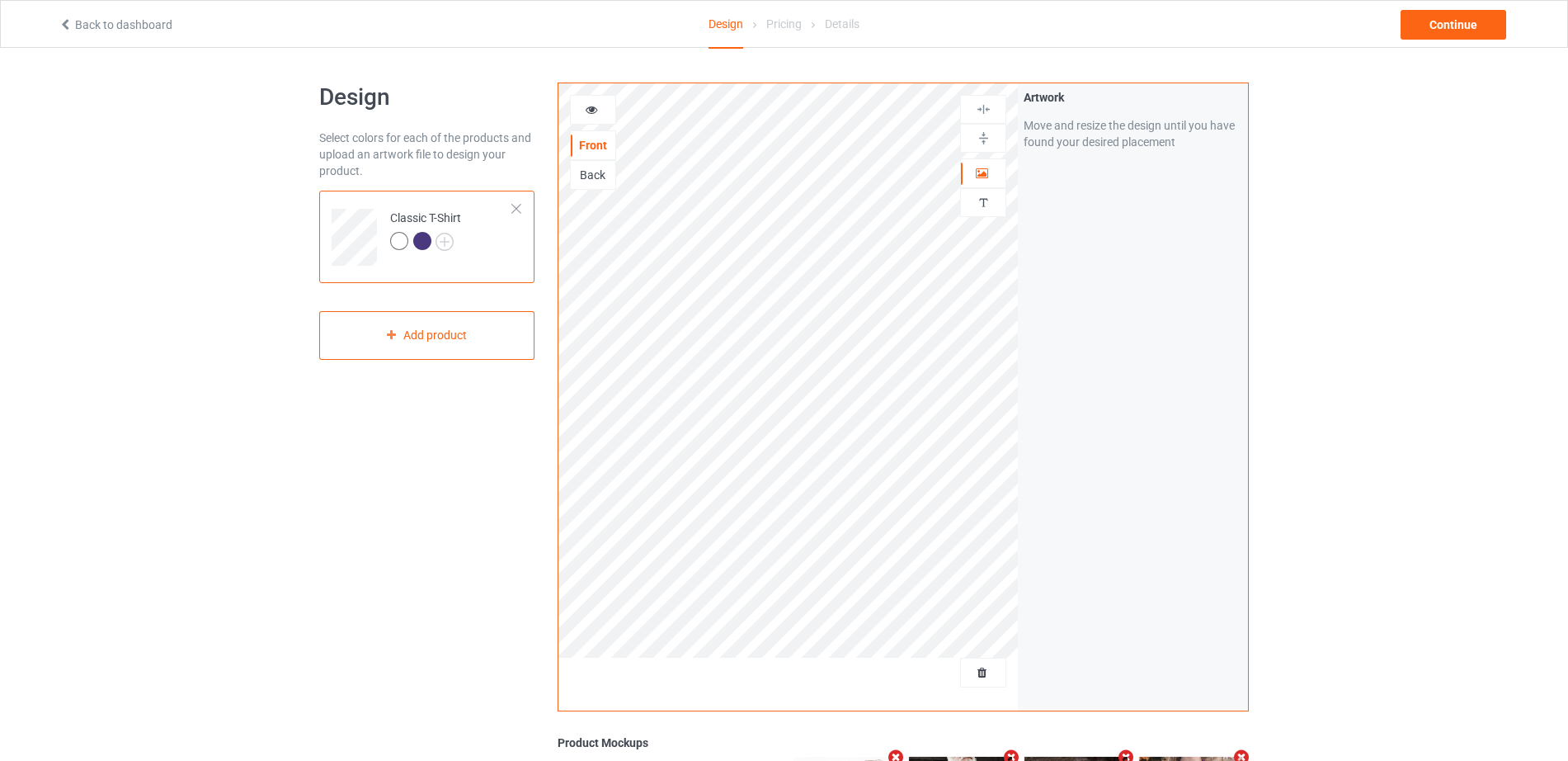
click at [63, 35] on div "Back to dashboard Design Pricing Details Continue" at bounding box center [784, 24] width 1474 height 46
click at [59, 21] on icon at bounding box center [65, 22] width 14 height 11
click at [72, 24] on icon at bounding box center [65, 22] width 14 height 11
